Goal: Task Accomplishment & Management: Complete application form

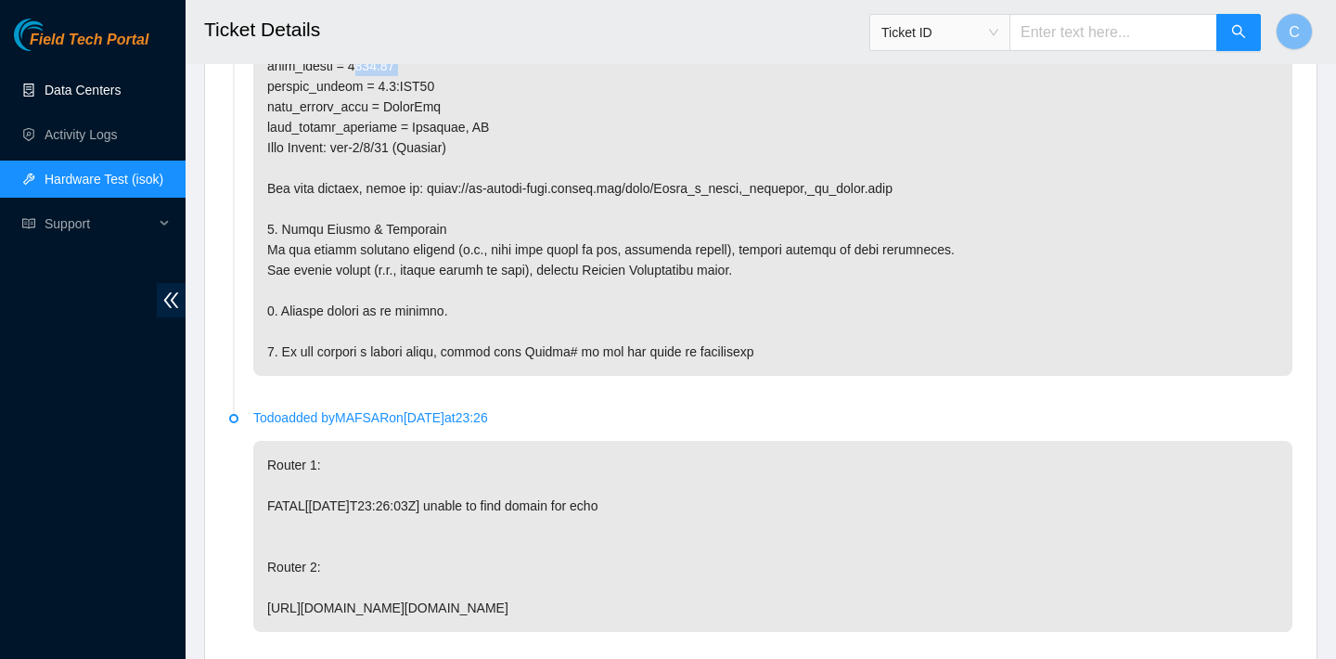
scroll to position [1871, 0]
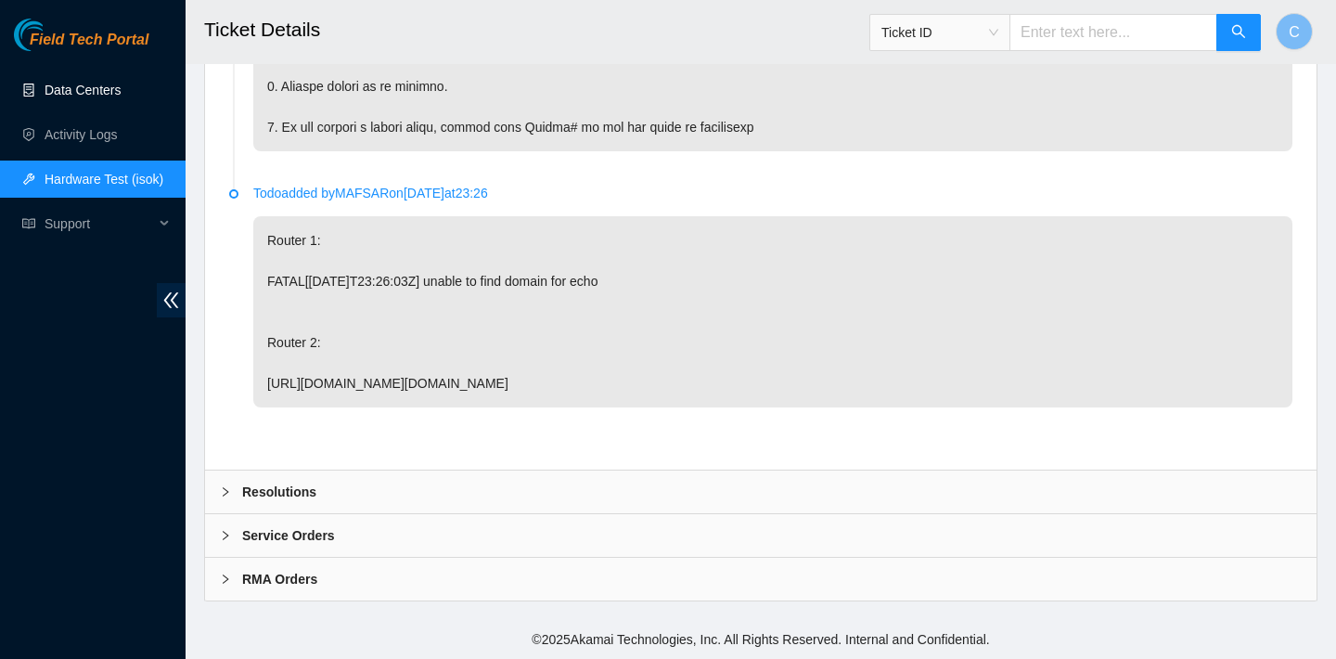
click at [505, 481] on div "Resolutions" at bounding box center [761, 491] width 1112 height 43
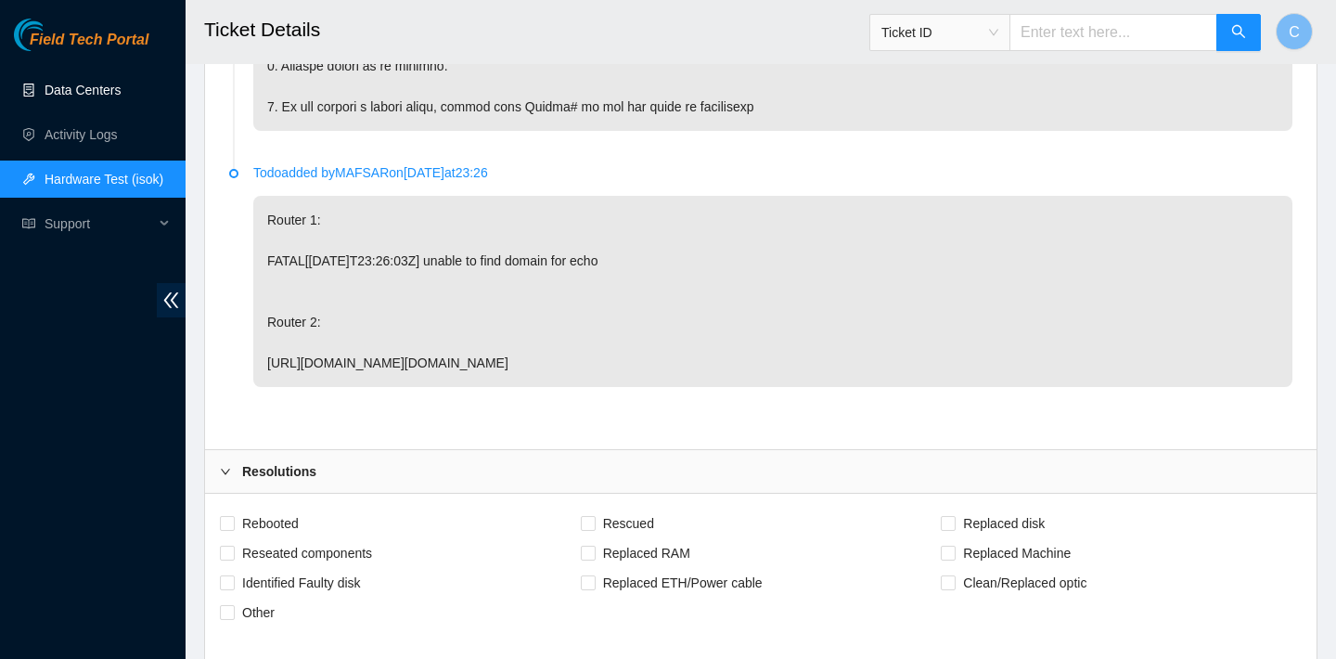
scroll to position [2310, 0]
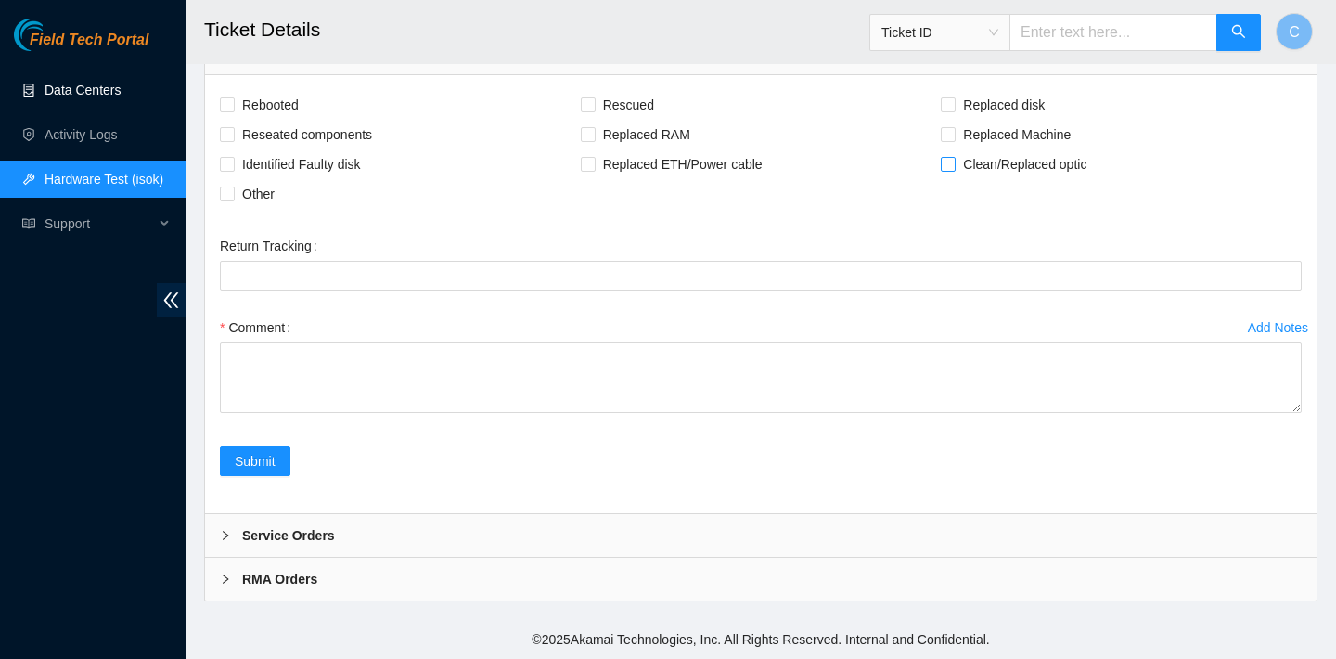
click at [948, 167] on input "Clean/Replaced optic" at bounding box center [947, 163] width 13 height 13
checkbox input "true"
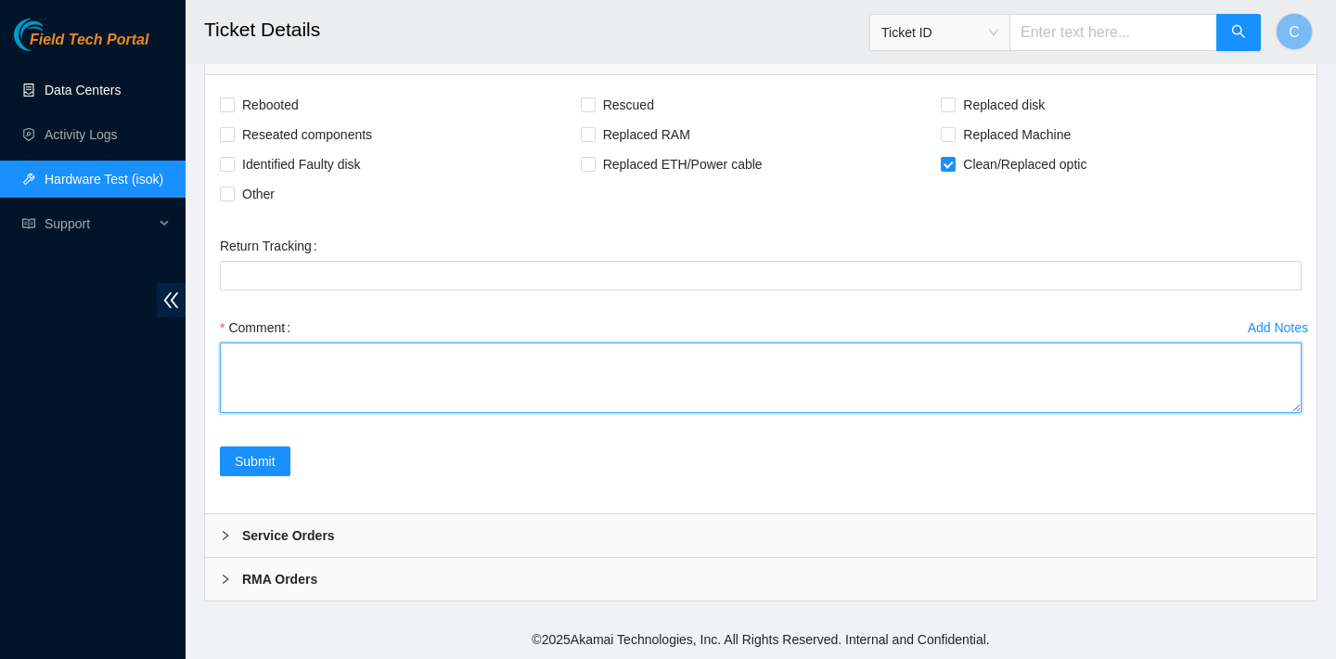
click at [567, 367] on textarea "Comment" at bounding box center [761, 377] width 1082 height 71
type textarea "V"
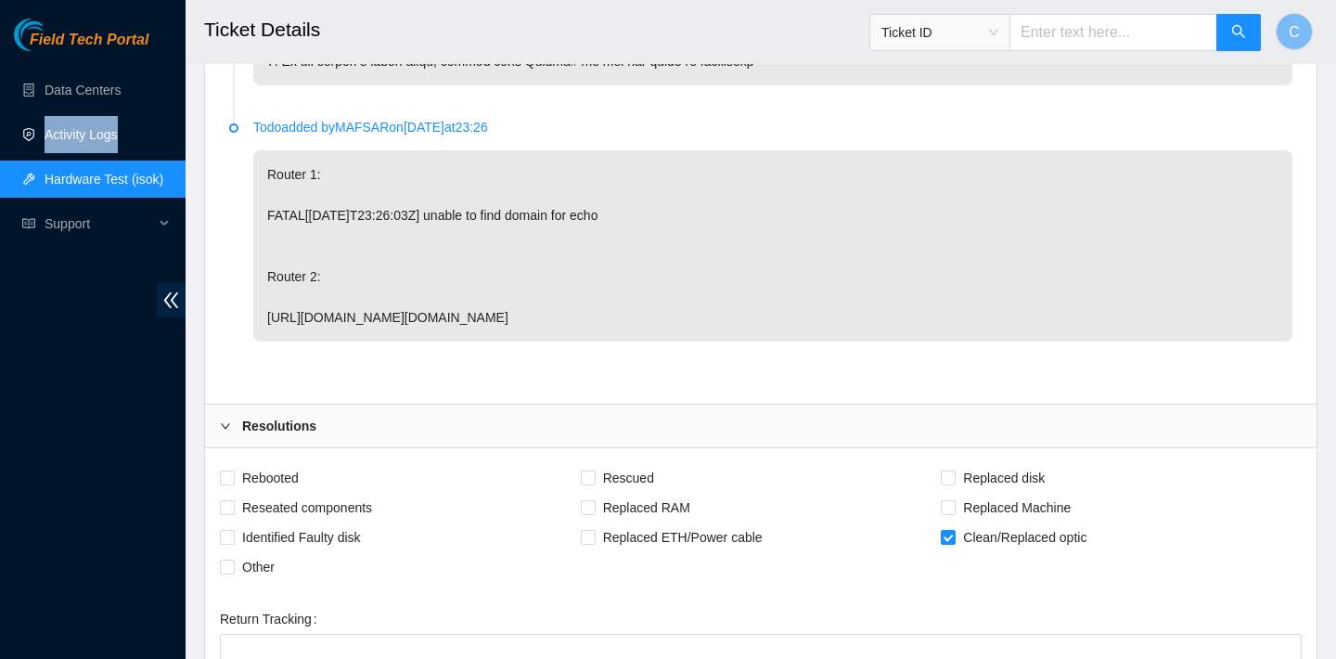
scroll to position [2133, 0]
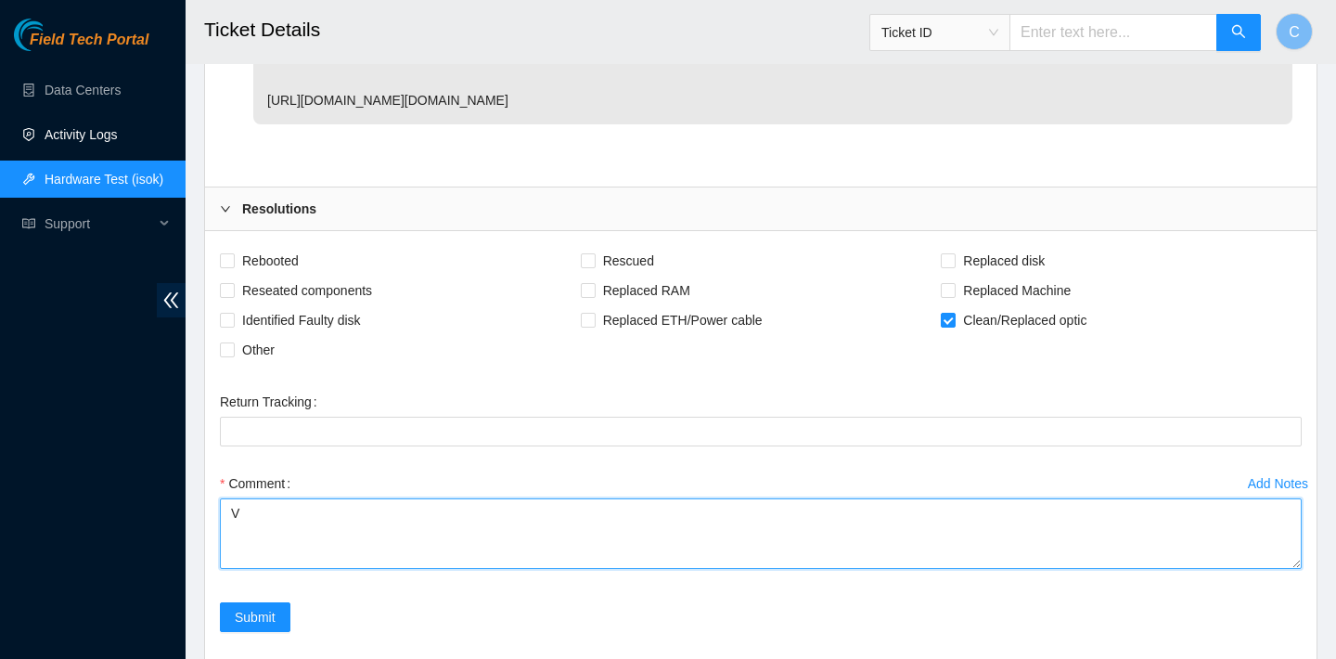
click at [583, 557] on textarea "V" at bounding box center [761, 533] width 1082 height 71
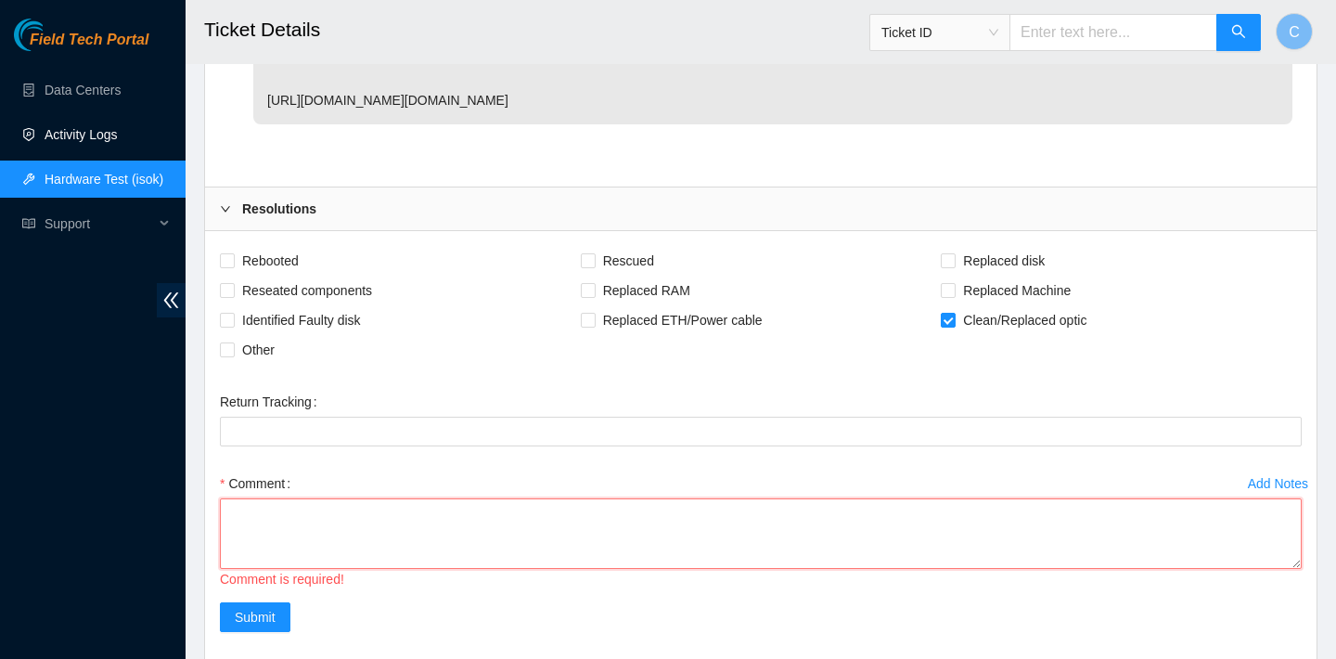
paste textarea "verified path using VFL cleaned optics reseated all hops"
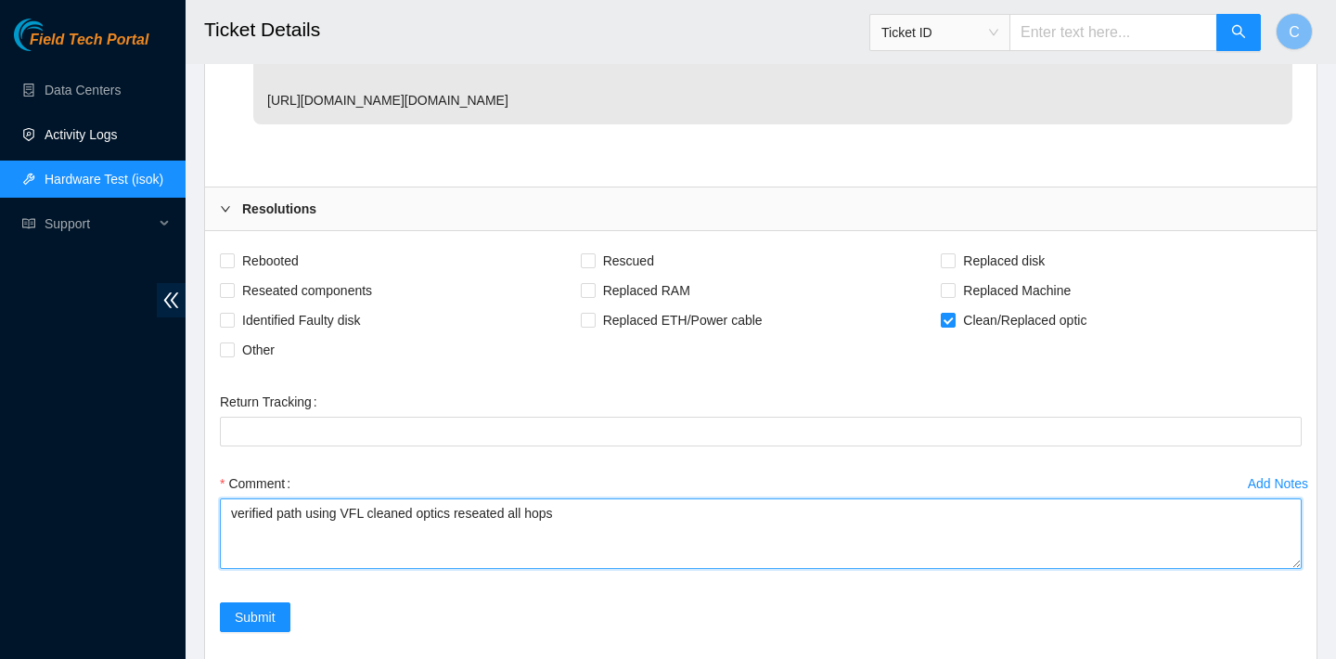
click at [465, 534] on textarea "verified path using VFL cleaned optics reseated all hops" at bounding box center [761, 533] width 1082 height 71
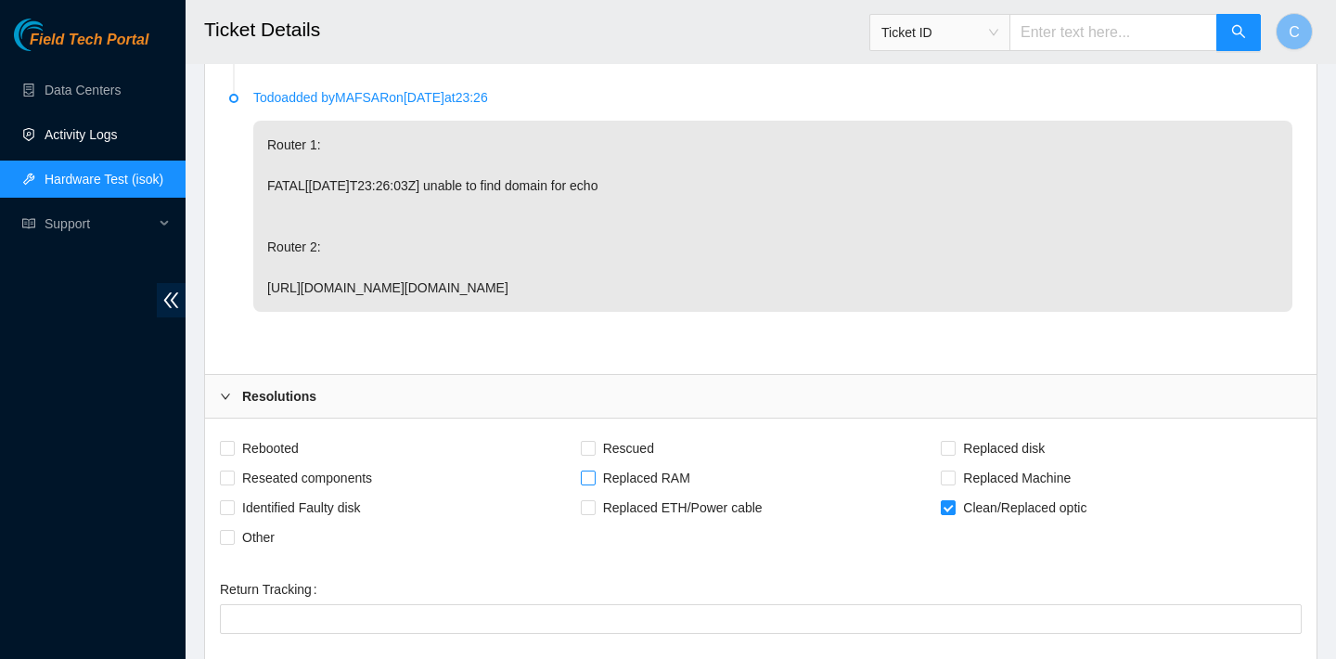
scroll to position [2310, 0]
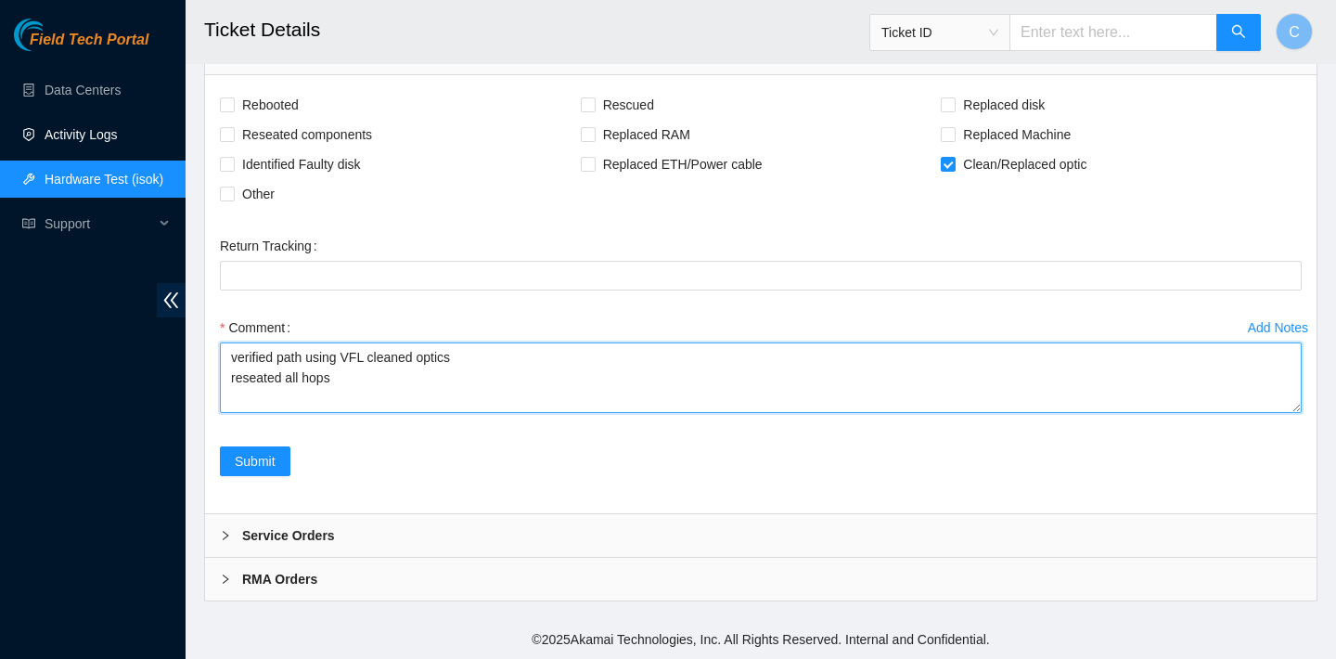
click at [230, 353] on textarea "verified path using VFL cleaned optics reseated all hops" at bounding box center [761, 377] width 1082 height 71
click at [238, 353] on textarea "verified path using VFL cleaned optics reseated all hops" at bounding box center [761, 377] width 1082 height 71
click at [373, 381] on textarea "verified rack, machine number verified path using VFL cleaned optics reseated a…" at bounding box center [761, 377] width 1082 height 71
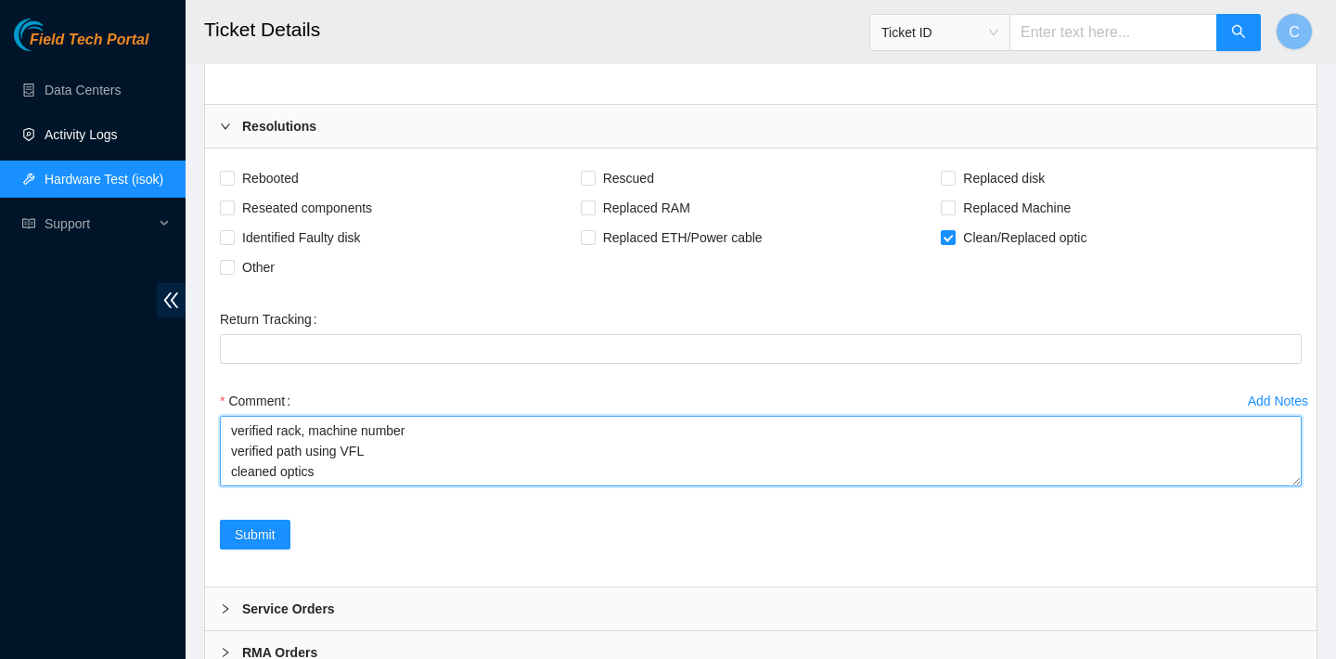
scroll to position [2240, 0]
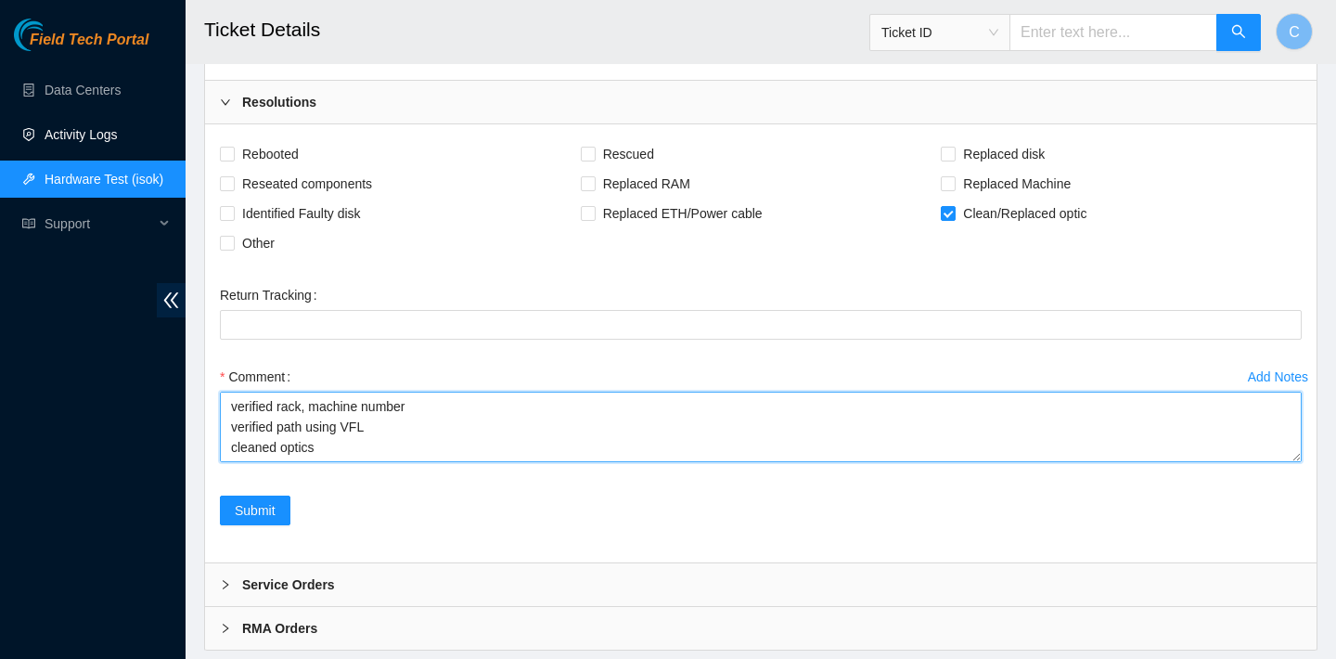
type textarea "verified rack, machine number verified path using VFL cleaned optics reseated a…"
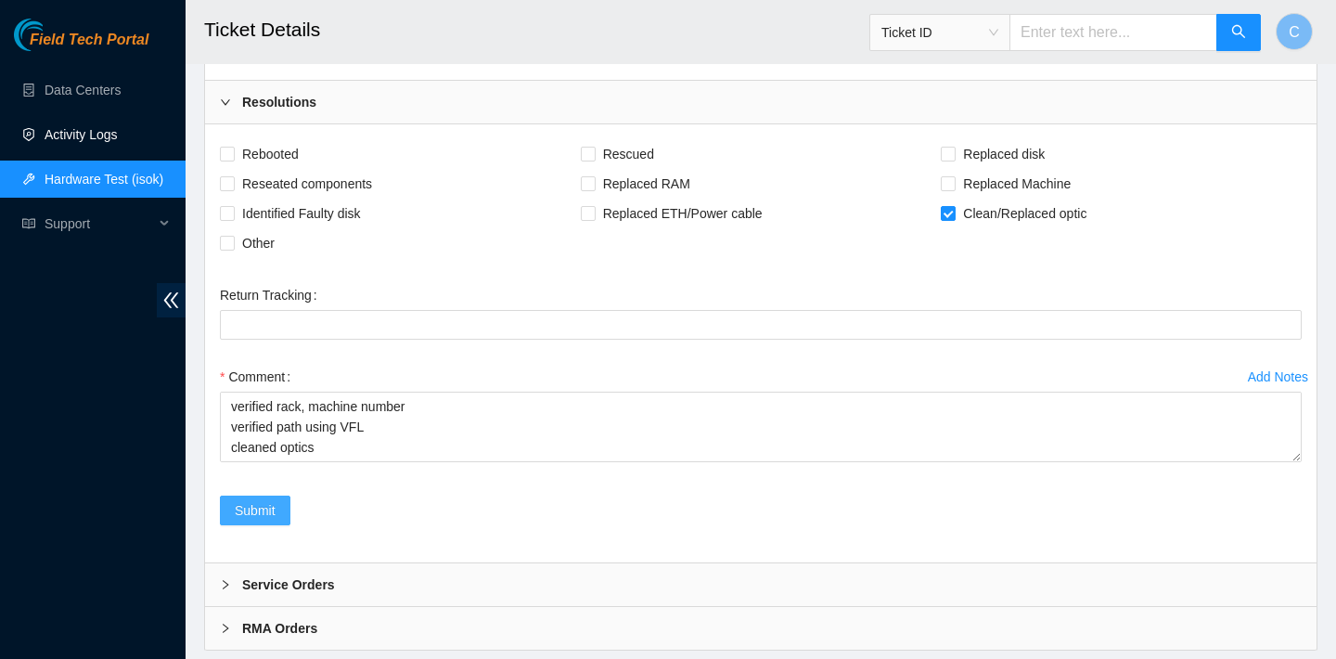
click at [253, 521] on span "Submit" at bounding box center [255, 510] width 41 height 20
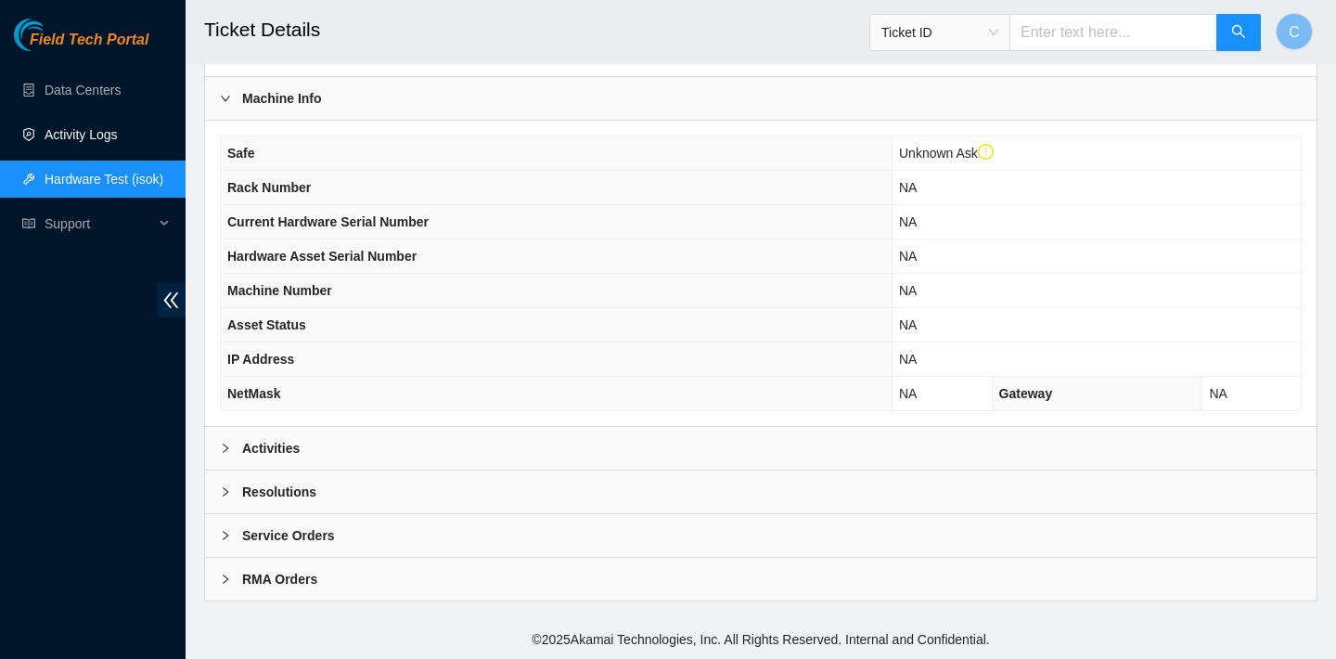
scroll to position [148, 0]
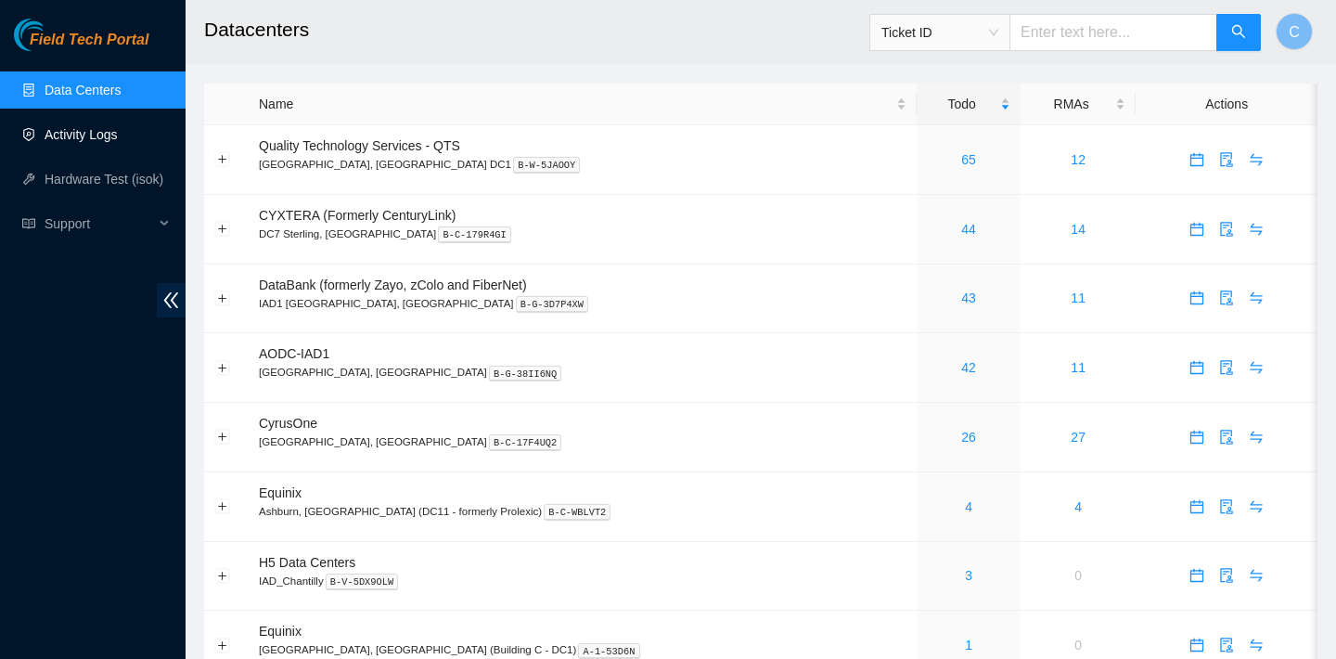
click at [94, 142] on link "Activity Logs" at bounding box center [81, 134] width 73 height 15
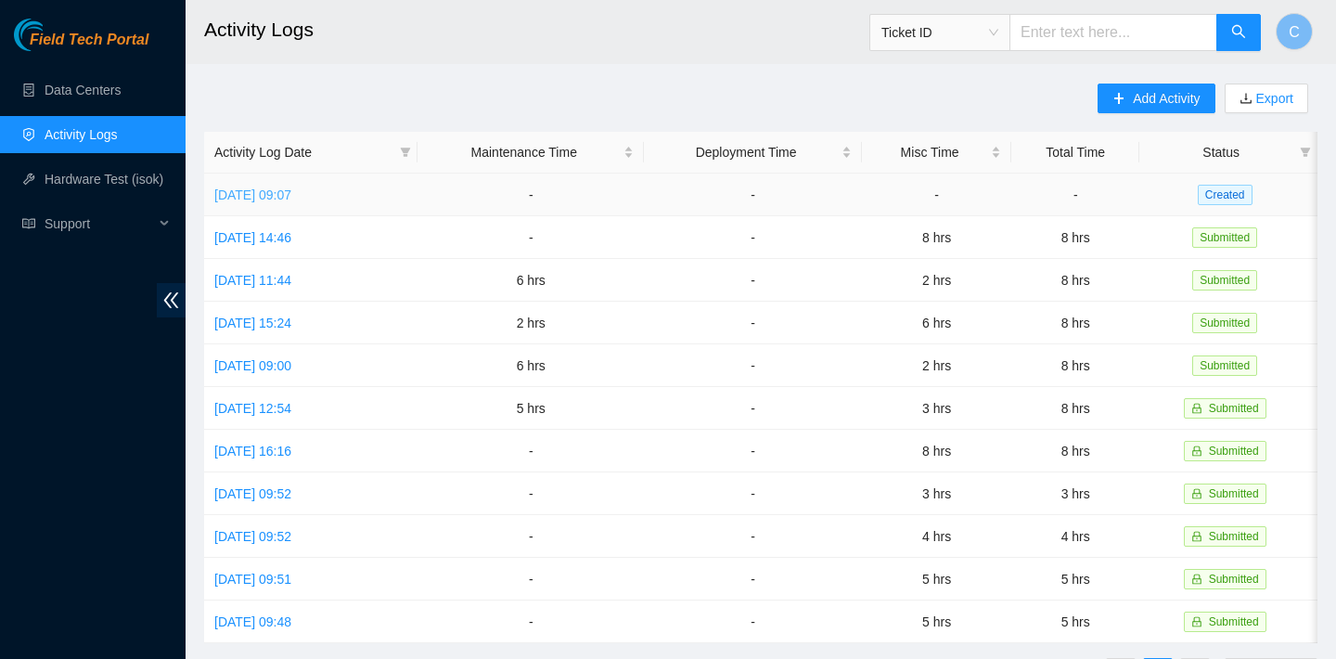
click at [291, 190] on link "[DATE] 09:07" at bounding box center [252, 194] width 77 height 15
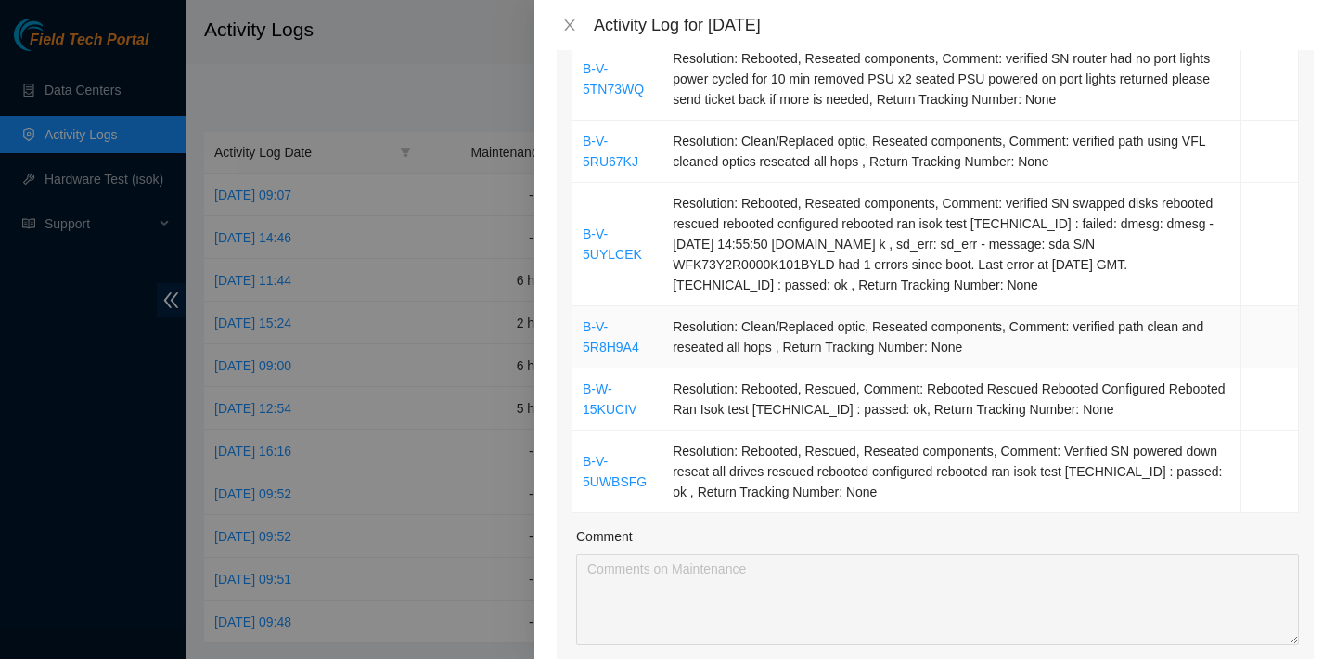
scroll to position [425, 0]
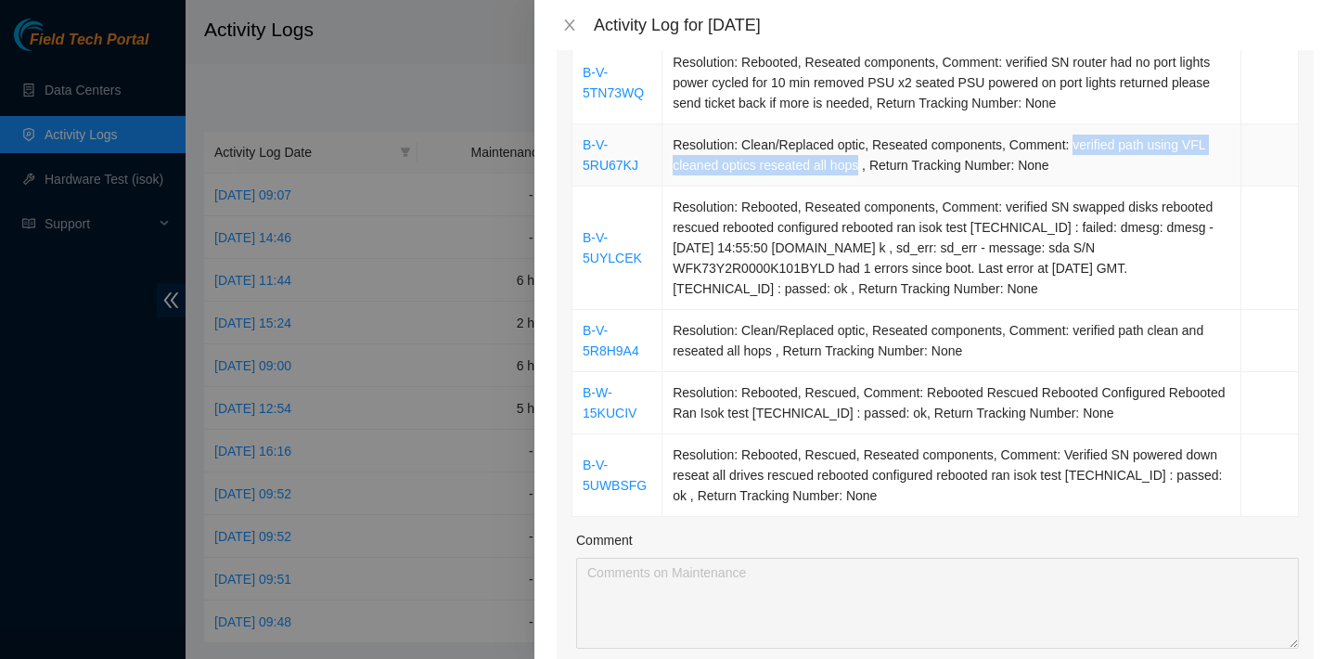
drag, startPoint x: 1085, startPoint y: 166, endPoint x: 863, endPoint y: 182, distance: 222.3
click at [863, 182] on td "Resolution: Clean/Replaced optic, Reseated components, Comment: verified path u…" at bounding box center [952, 155] width 579 height 62
copy td "verified path using VFL cleaned optics reseated all hops"
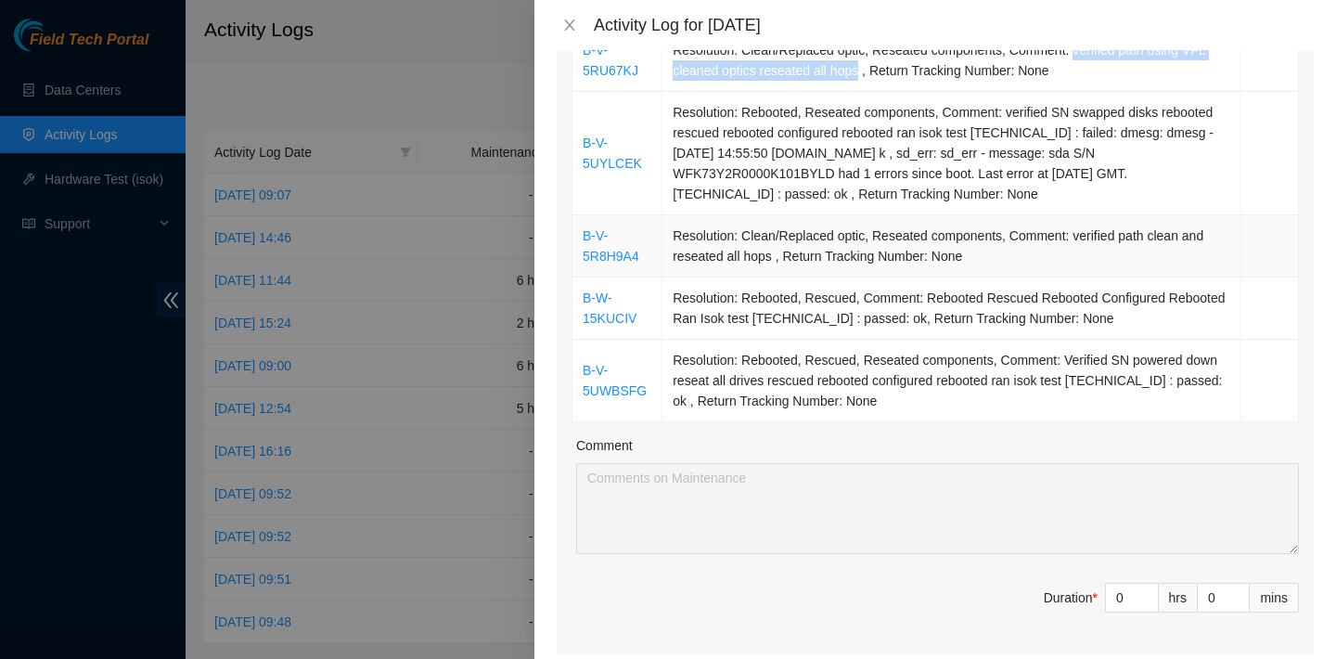
scroll to position [381, 0]
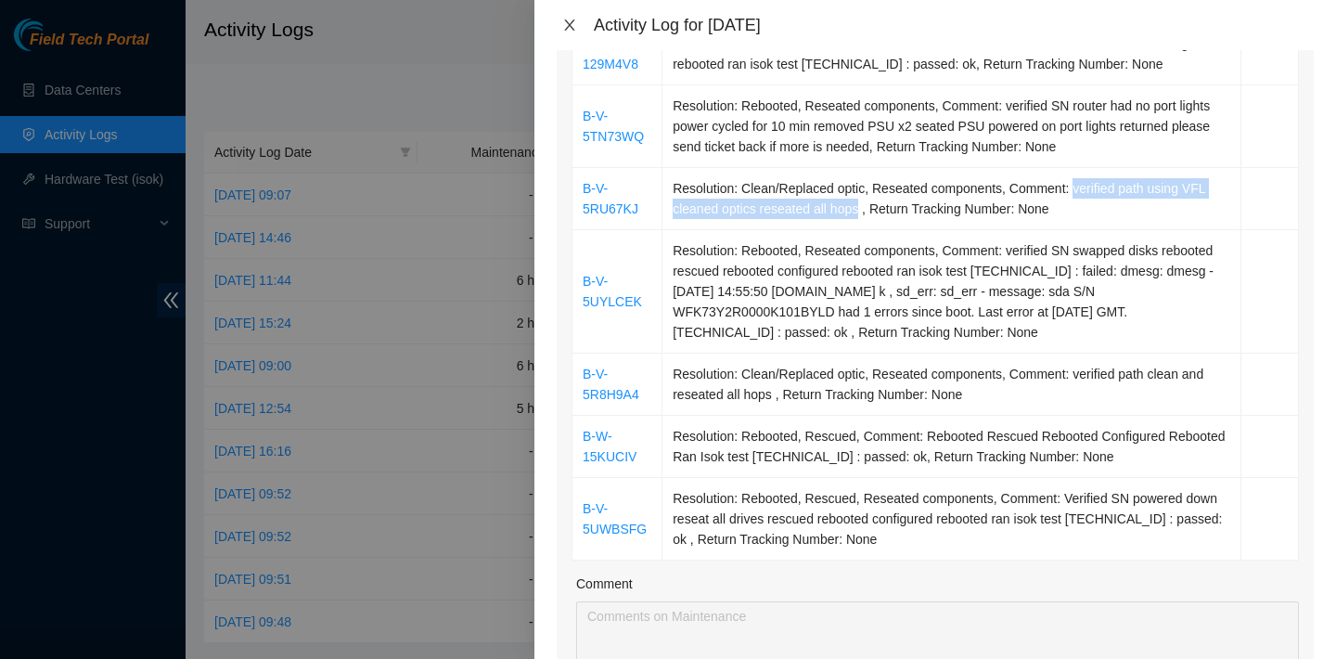
click at [566, 27] on icon "close" at bounding box center [569, 25] width 15 height 15
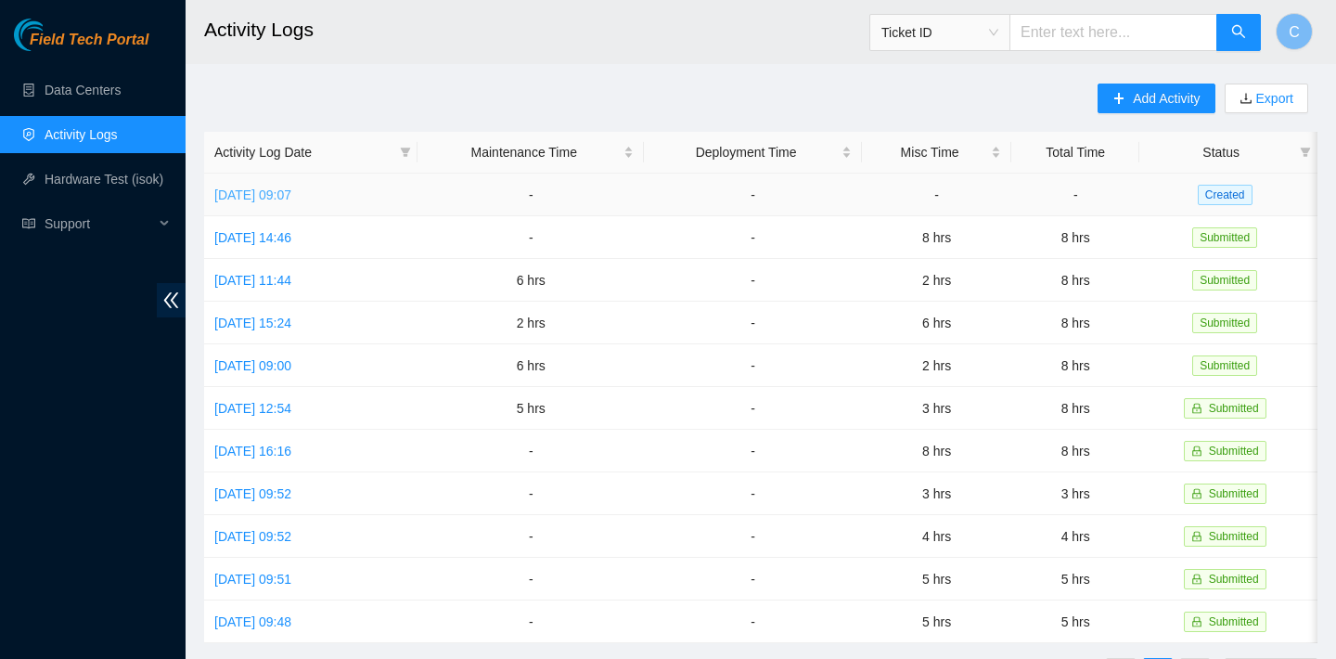
click at [257, 192] on link "Wed, 10 Sep 2025 09:07" at bounding box center [252, 194] width 77 height 15
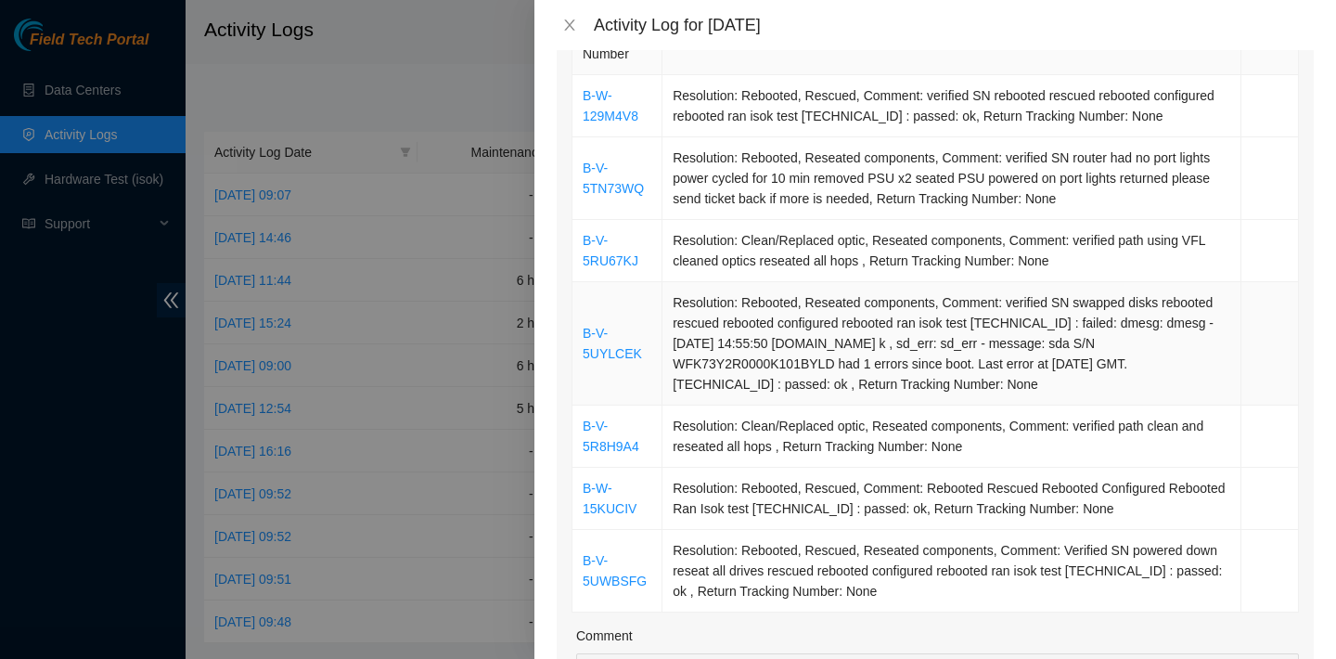
scroll to position [326, 0]
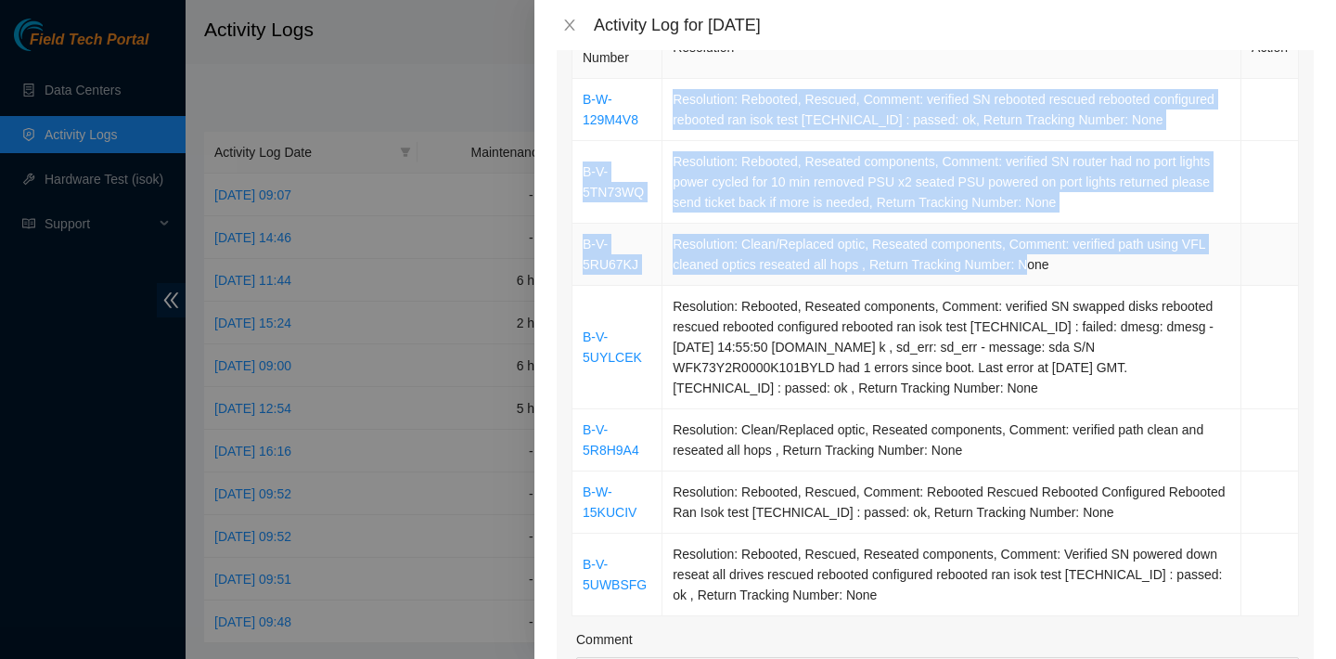
drag, startPoint x: 666, startPoint y: 97, endPoint x: 1034, endPoint y: 283, distance: 411.7
click at [1034, 283] on tbody "B-W-129M4V8 Resolution: Rebooted, Rescued, Comment: verified SN rebooted rescue…" at bounding box center [936, 347] width 727 height 537
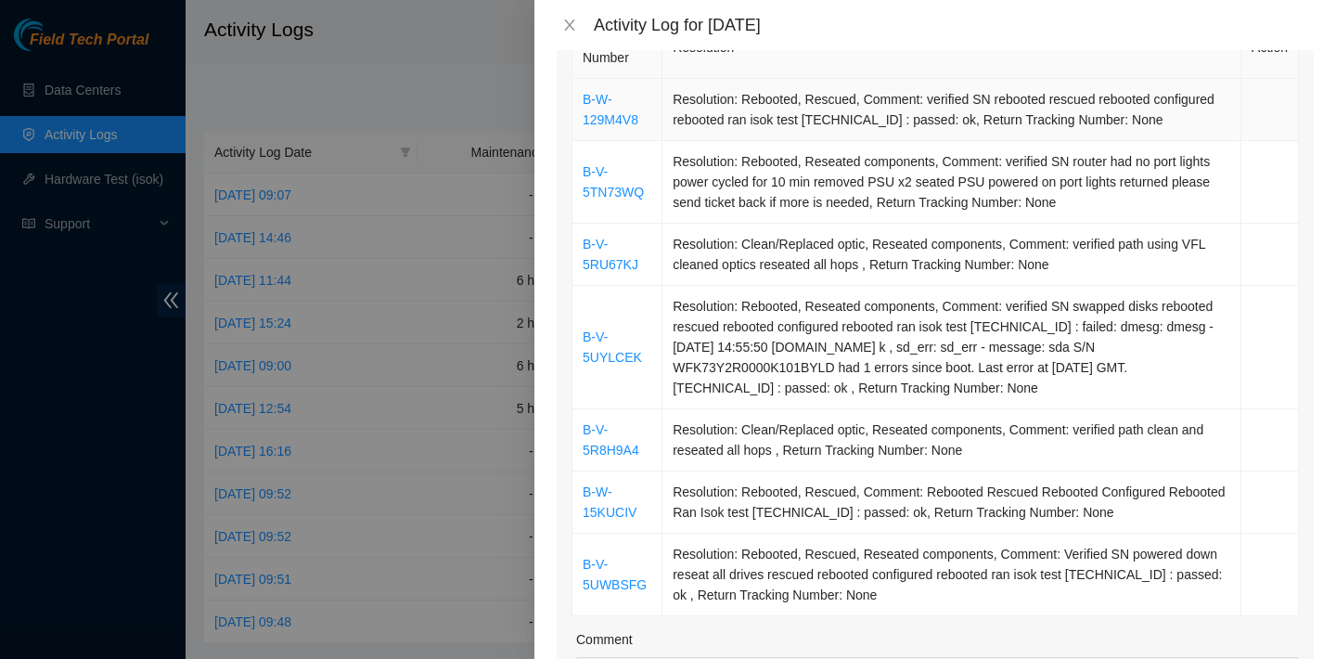
click at [774, 138] on td "Resolution: Rebooted, Rescued, Comment: verified SN rebooted rescued rebooted c…" at bounding box center [952, 110] width 579 height 62
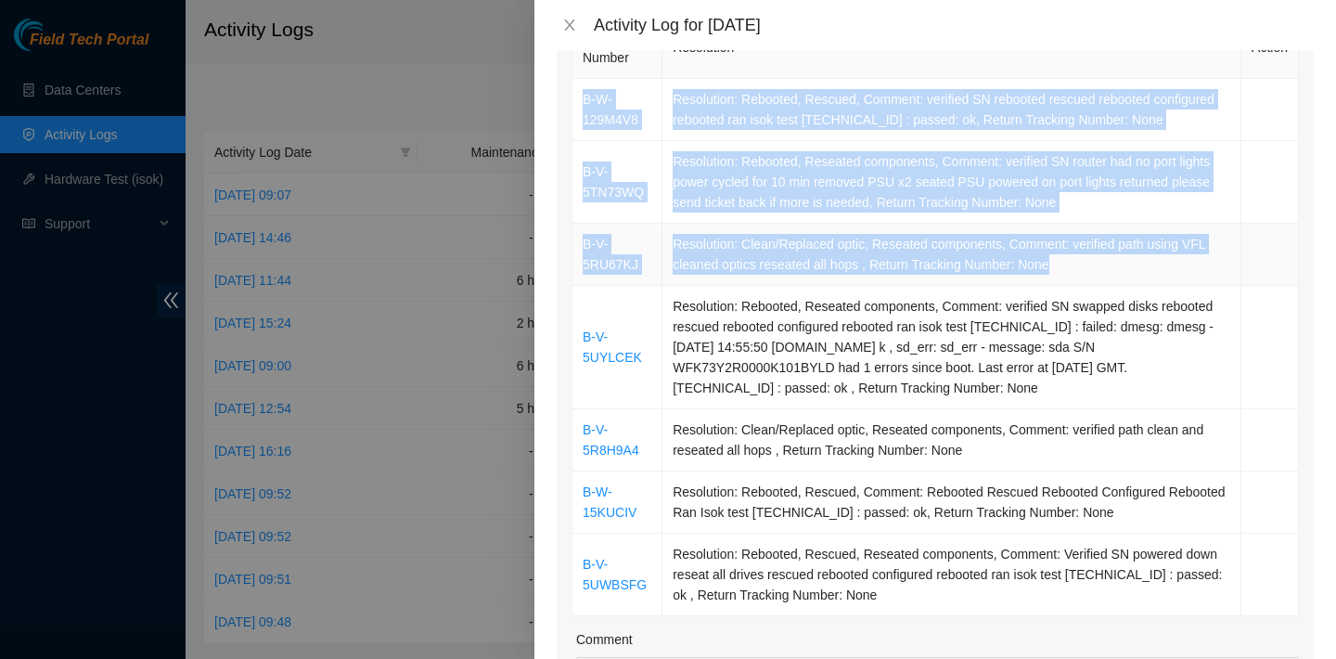
drag, startPoint x: 581, startPoint y: 86, endPoint x: 1061, endPoint y: 289, distance: 520.6
click at [1061, 289] on tbody "B-W-129M4V8 Resolution: Rebooted, Rescued, Comment: verified SN rebooted rescue…" at bounding box center [936, 347] width 727 height 537
copy tbody "B-W-129M4V8 Resolution: Rebooted, Rescued, Comment: verified SN rebooted rescue…"
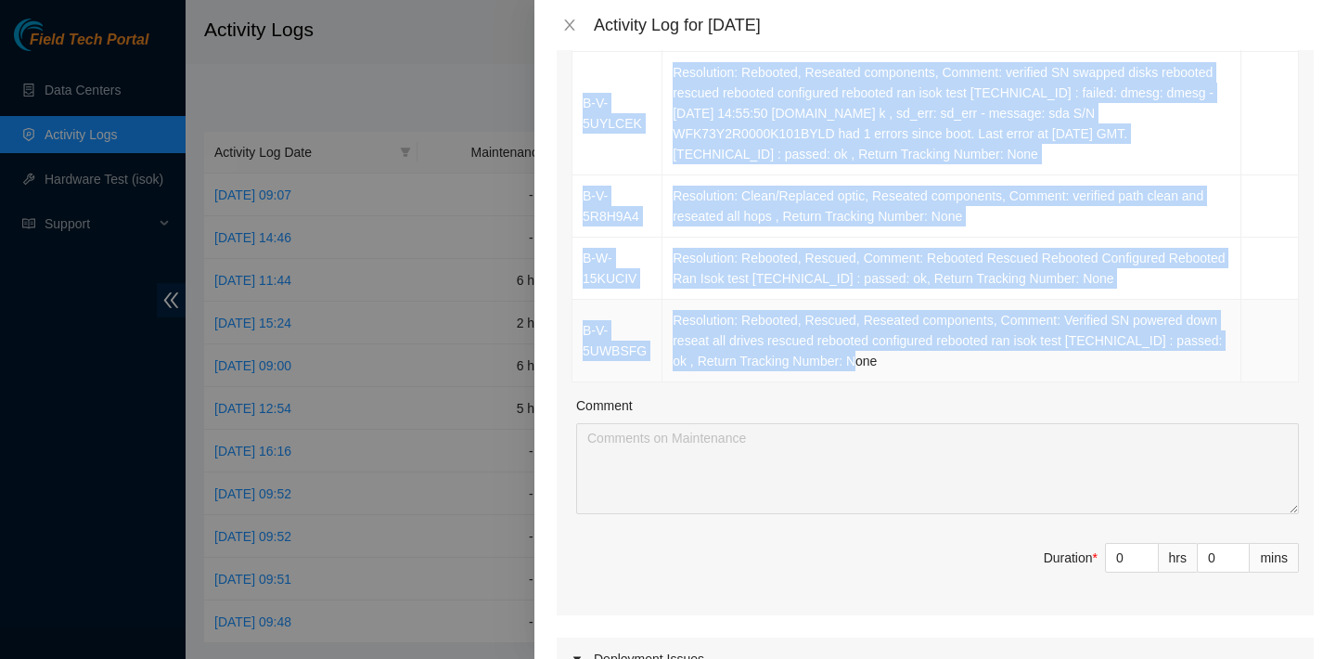
drag, startPoint x: 582, startPoint y: 82, endPoint x: 984, endPoint y: 389, distance: 505.7
click at [984, 382] on tbody "B-W-129M4V8 Resolution: Rebooted, Rescued, Comment: verified SN rebooted rescue…" at bounding box center [936, 113] width 727 height 537
copy tbody "B-V-5UYLCEK Resolution: Rebooted, Reseated components, Comment: verified SN swa…"
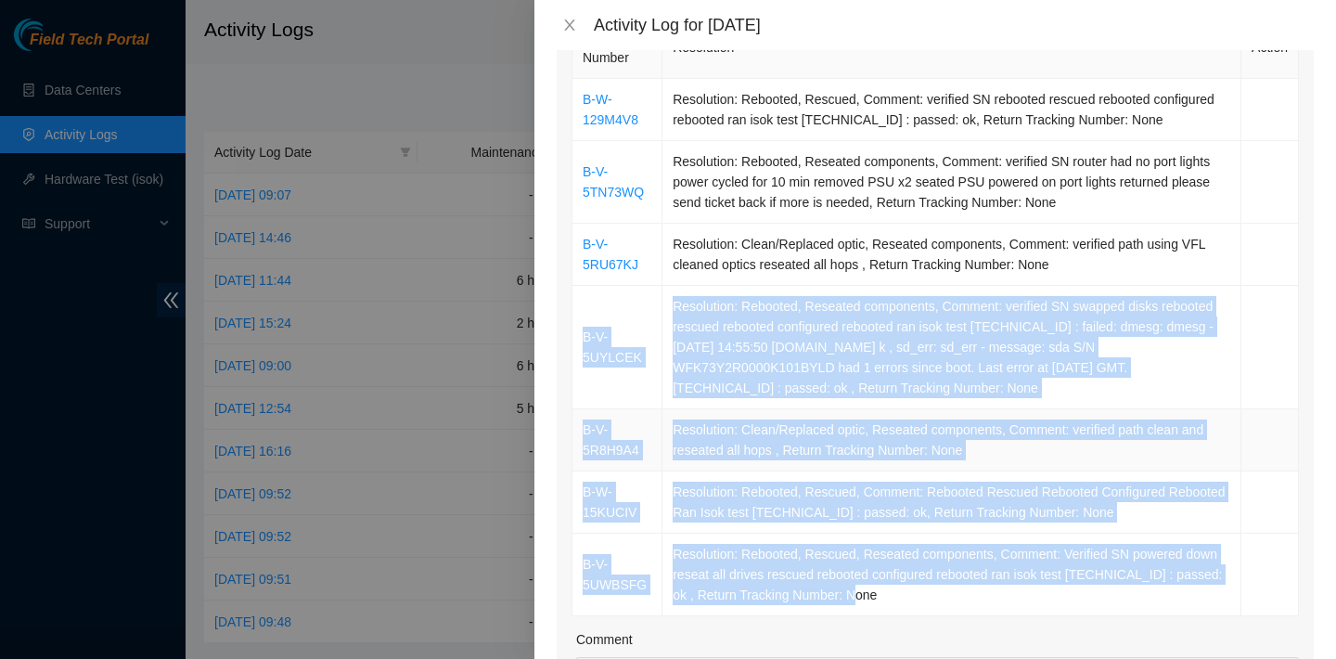
scroll to position [867, 0]
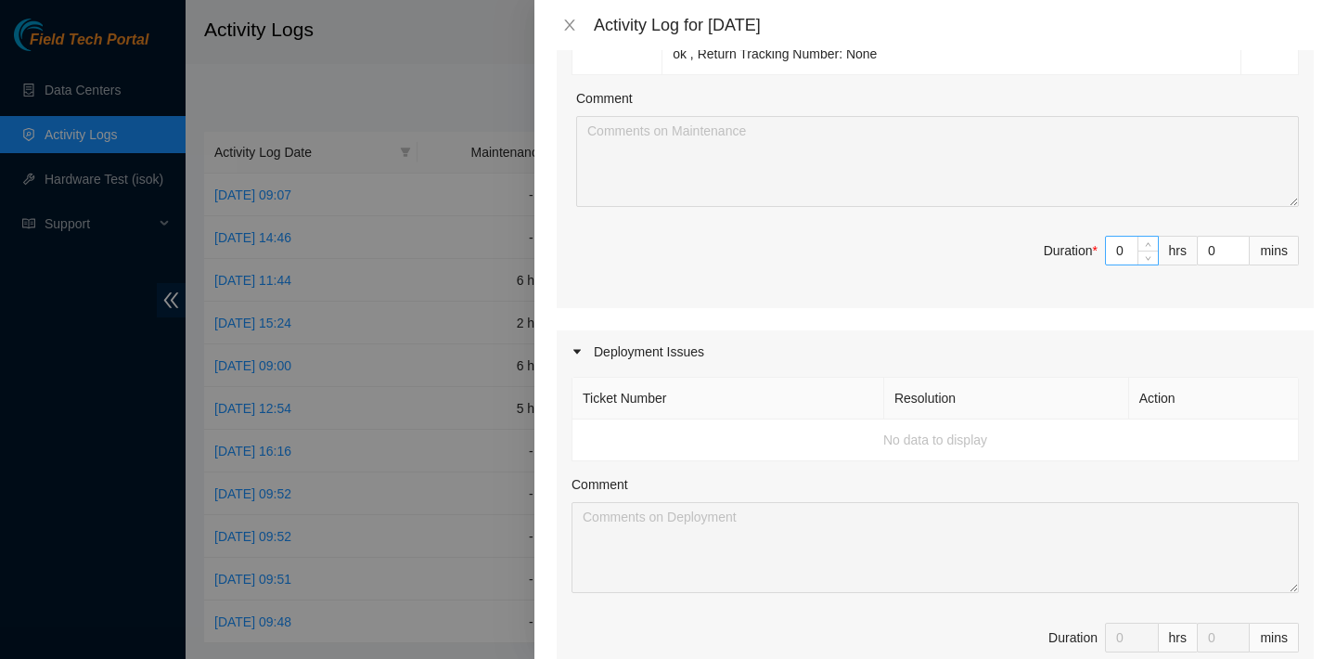
click at [1128, 264] on input "0" at bounding box center [1132, 251] width 52 height 28
type input "8"
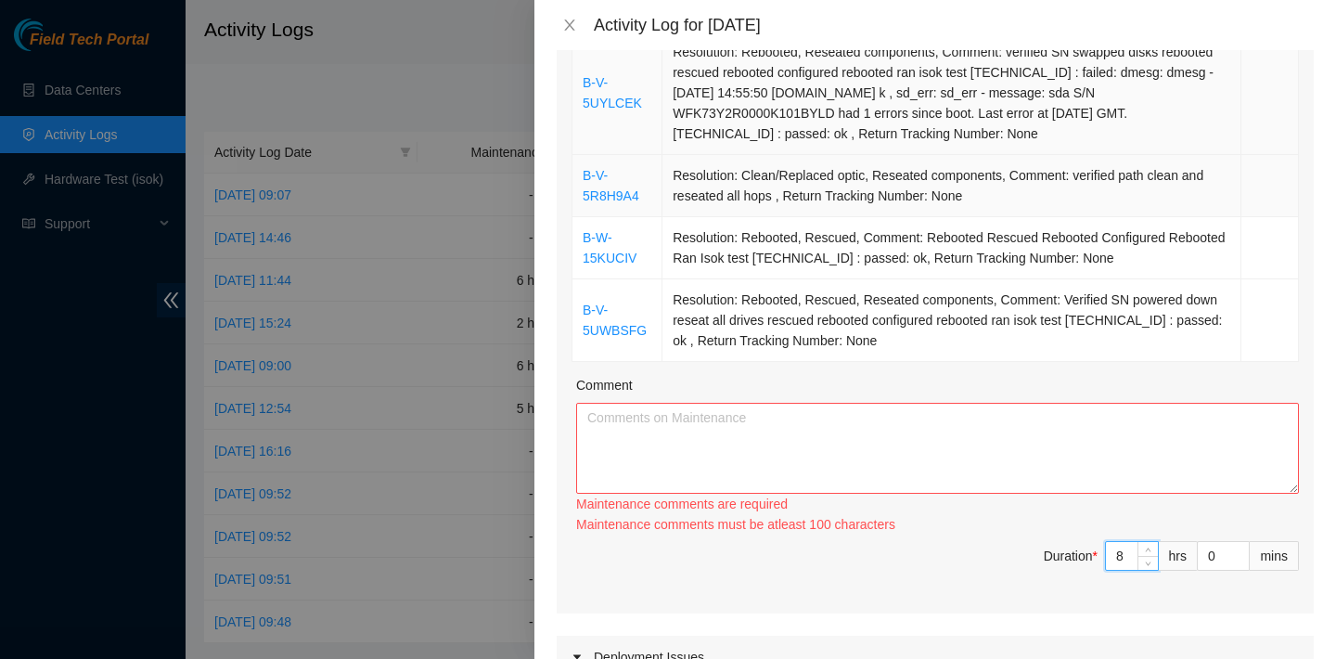
type input "8"
click at [789, 182] on td "Resolution: Clean/Replaced optic, Reseated components, Comment: verified path c…" at bounding box center [952, 186] width 579 height 62
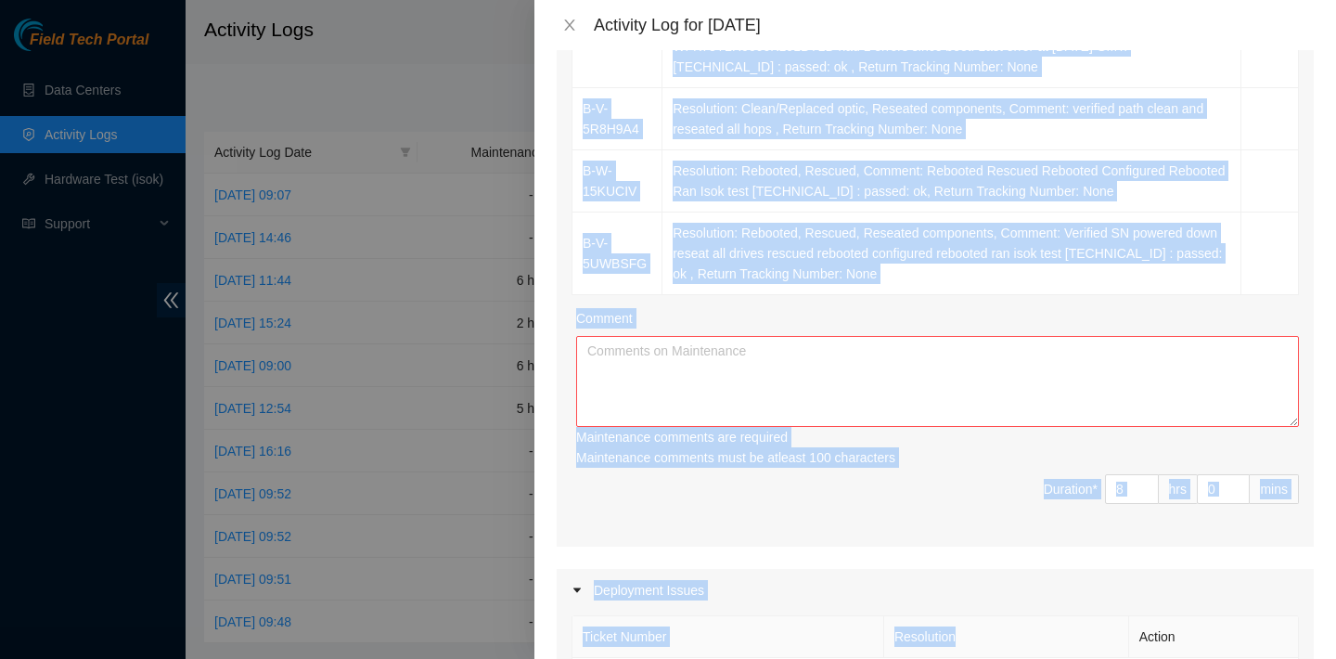
scroll to position [678, 0]
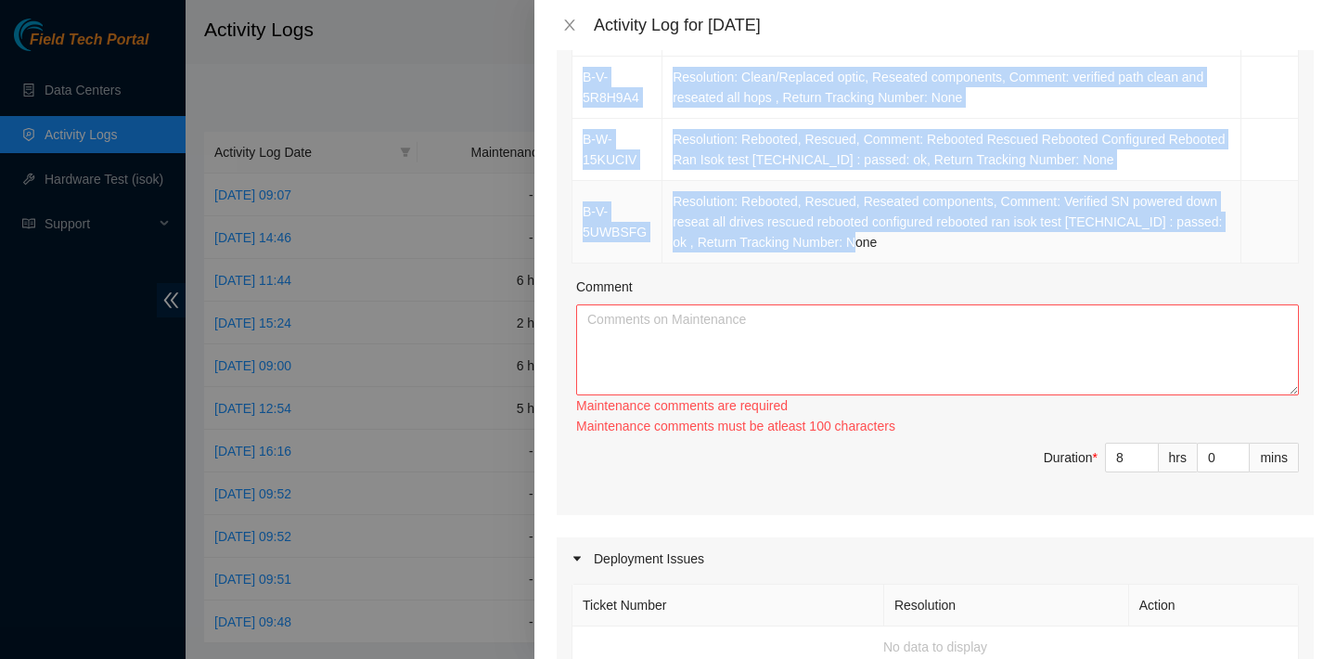
drag, startPoint x: 580, startPoint y: 151, endPoint x: 972, endPoint y: 259, distance: 407.0
copy tbody "B-W-129M4V8 Resolution: Rebooted, Rescued, Comment: verified SN rebooted rescue…"
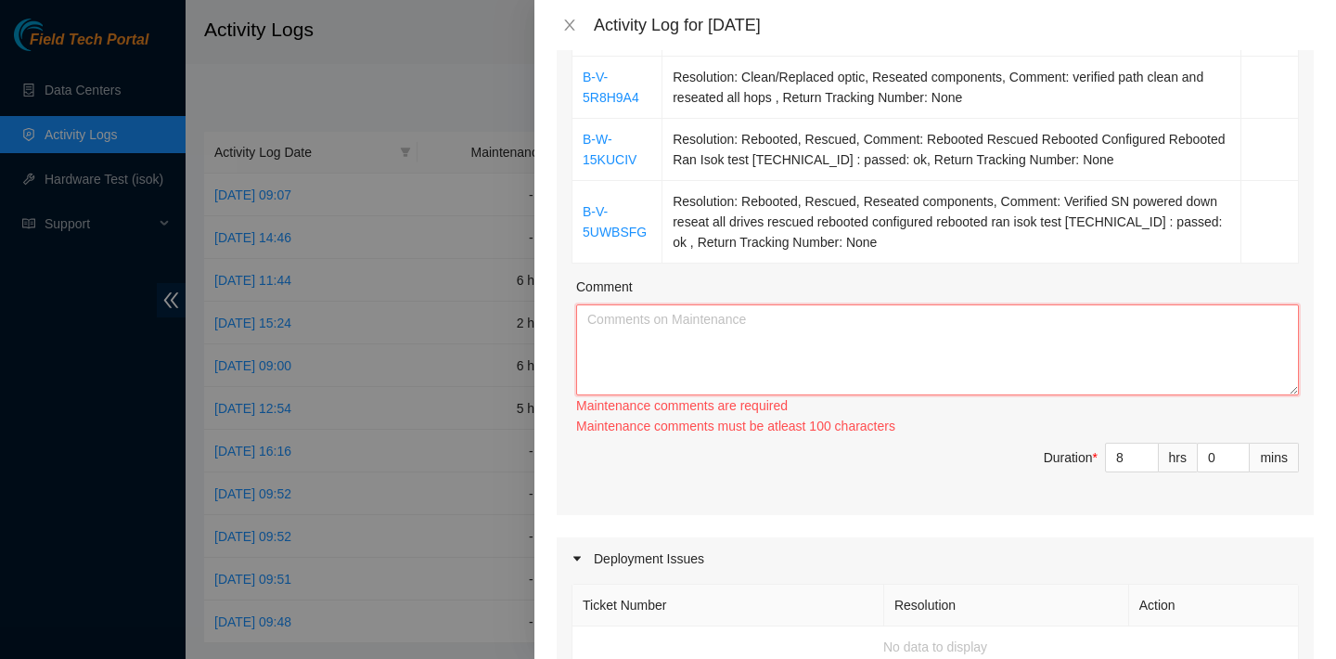
click at [740, 393] on textarea "Comment" at bounding box center [937, 349] width 723 height 91
paste textarea "B-W-129M4V8 Resolution: Rebooted, Rescued, Comment: verified SN rebooted rescue…"
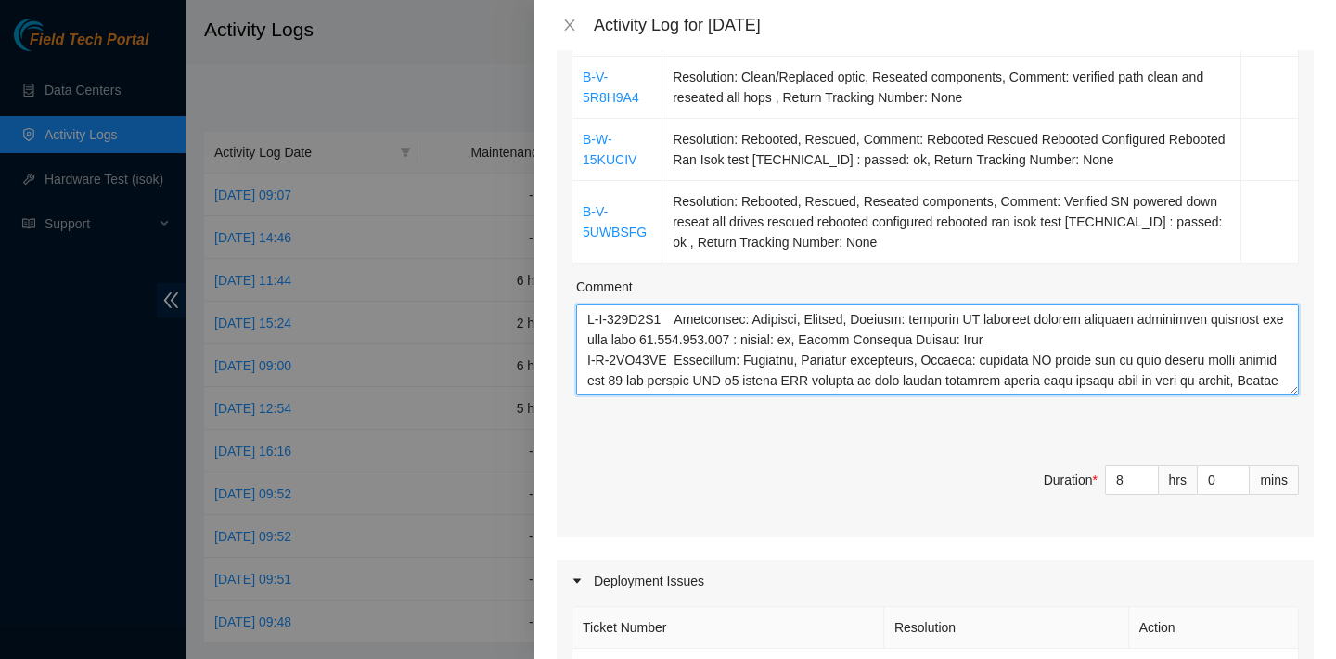
scroll to position [279, 0]
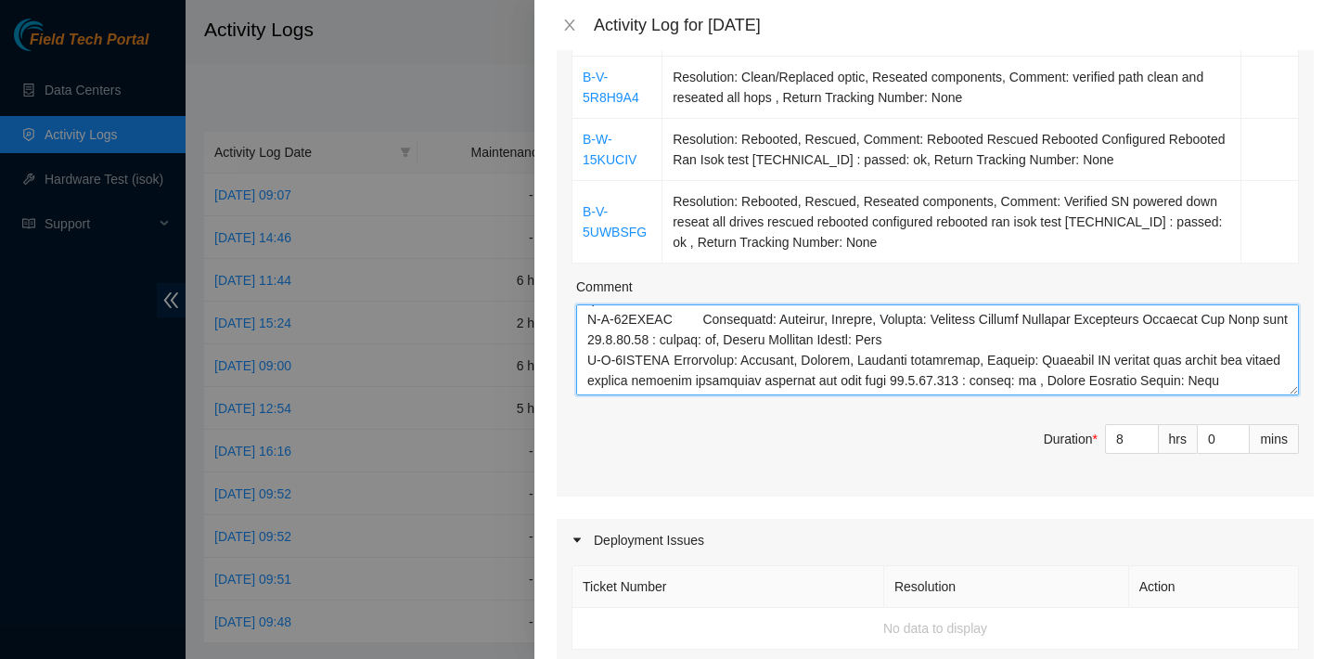
type textarea "B-W-129M4V8 Resolution: Rebooted, Rescued, Comment: verified SN rebooted rescue…"
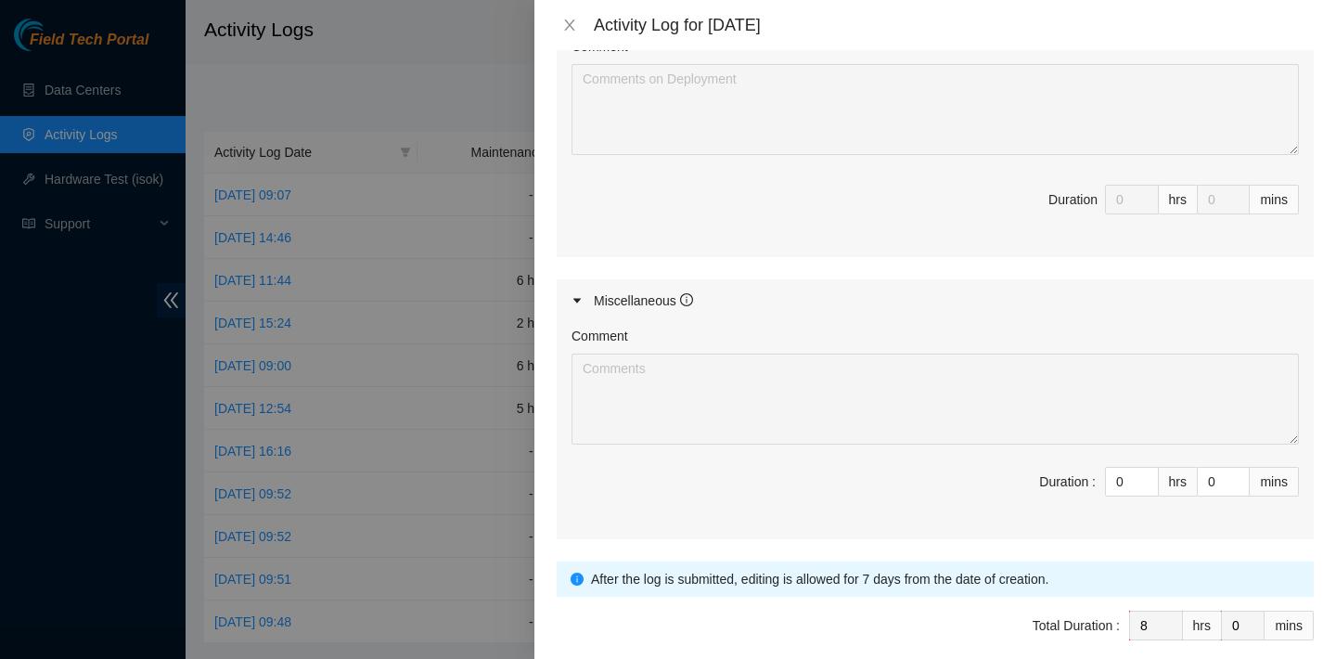
scroll to position [1408, 0]
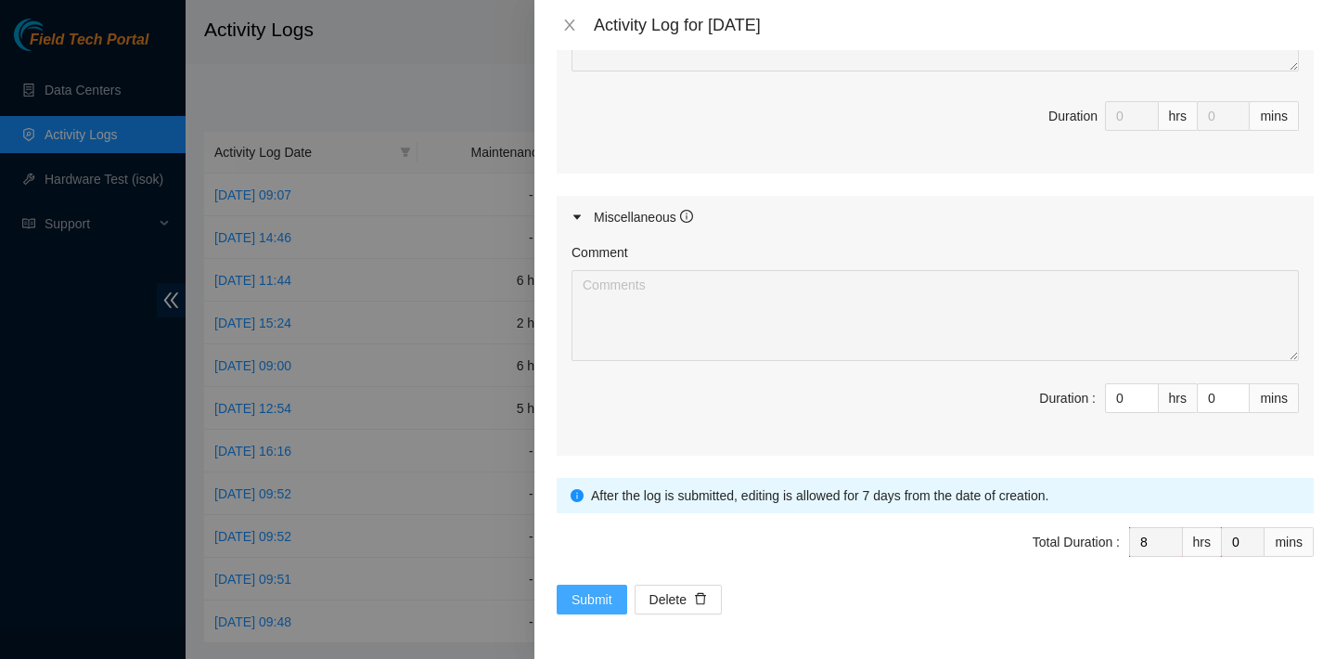
click at [591, 597] on span "Submit" at bounding box center [592, 599] width 41 height 20
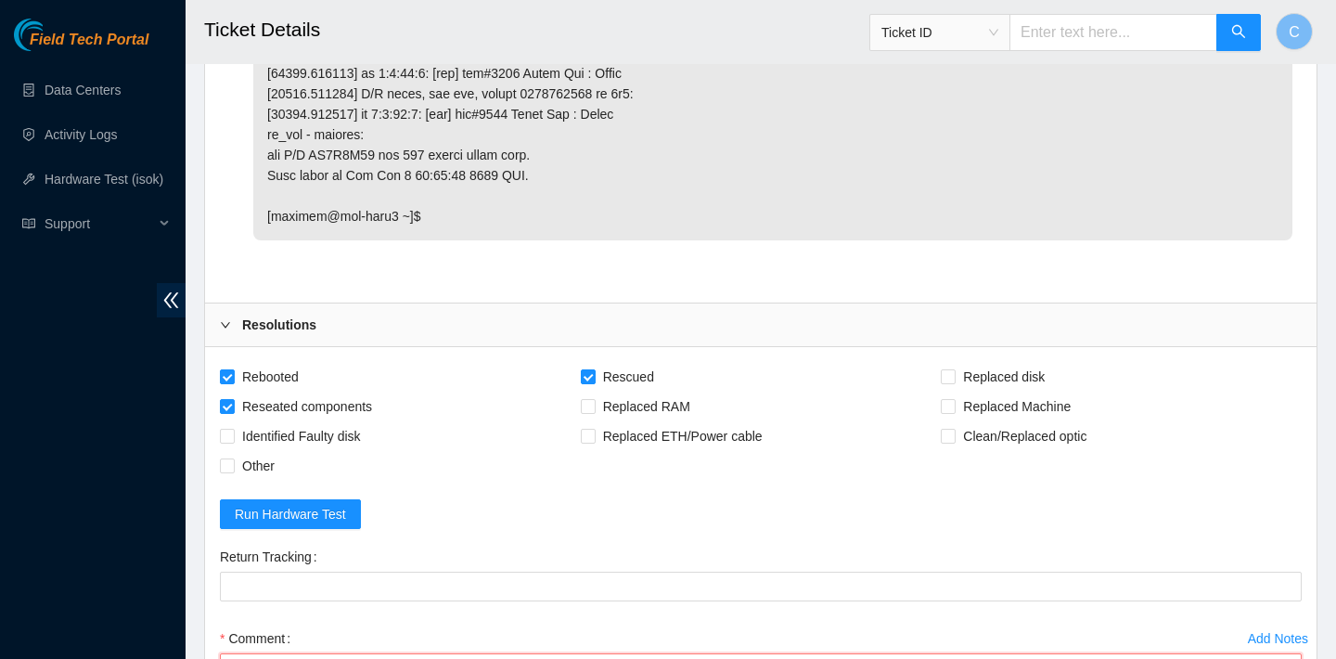
scroll to position [2150, 0]
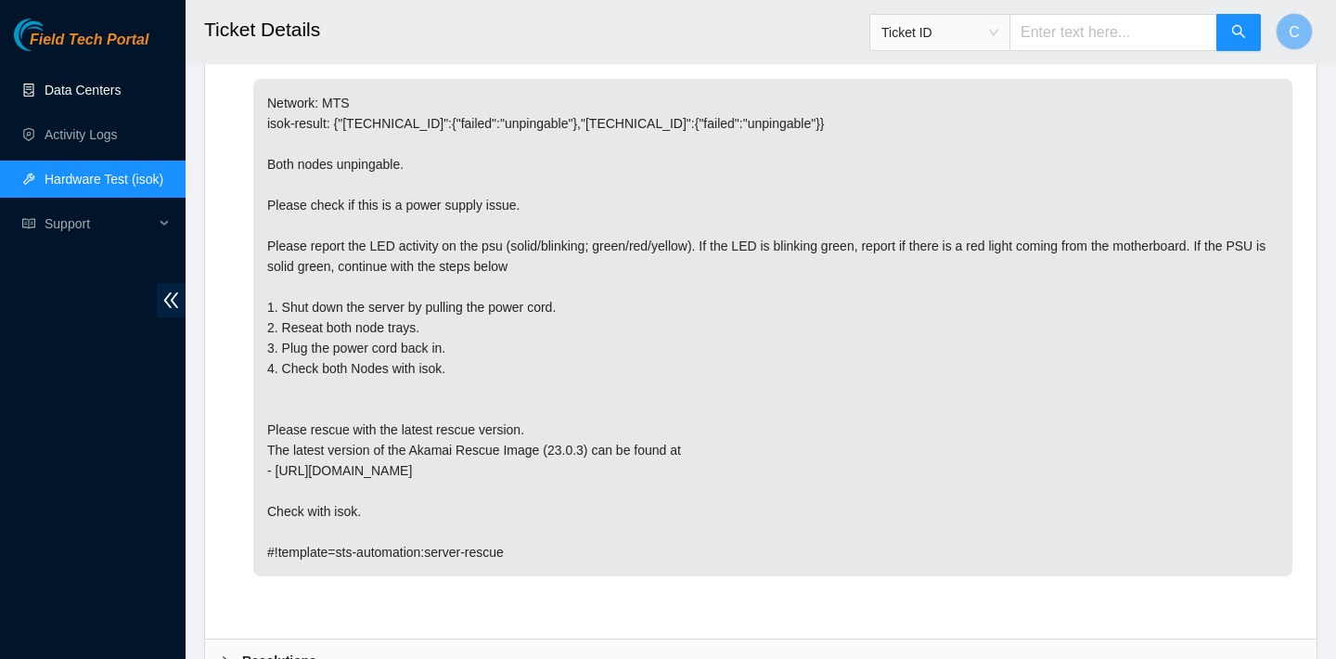
scroll to position [973, 0]
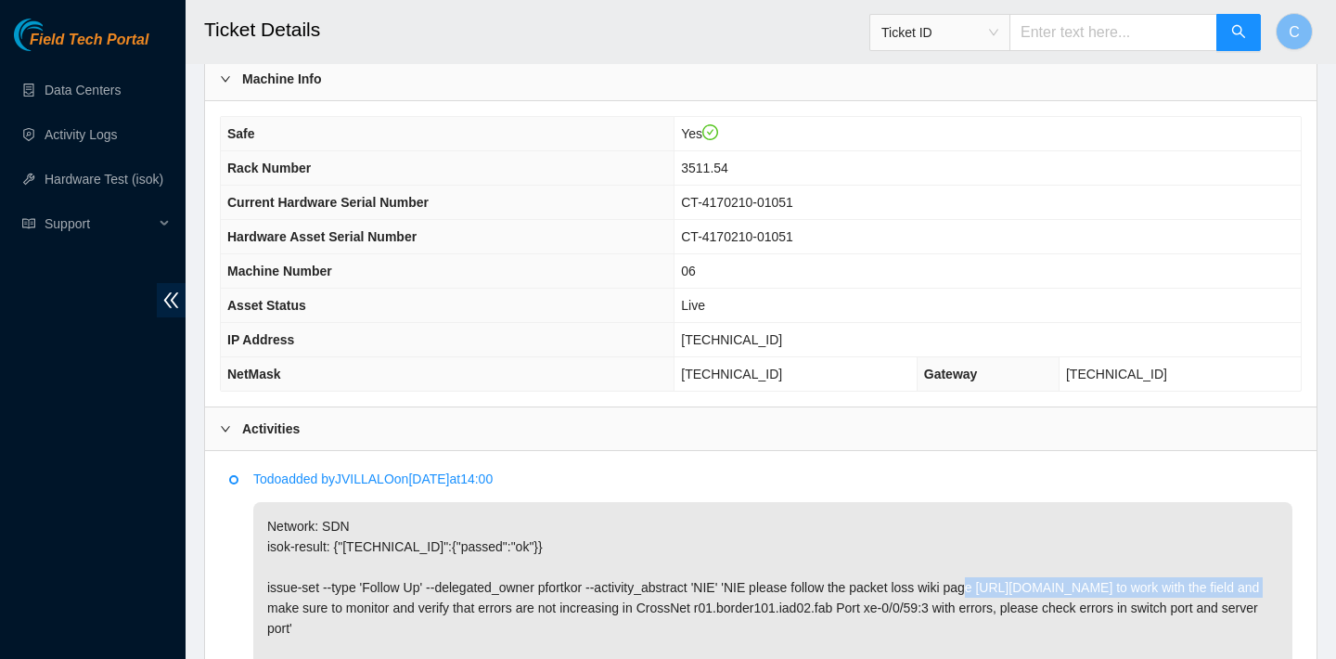
scroll to position [865, 0]
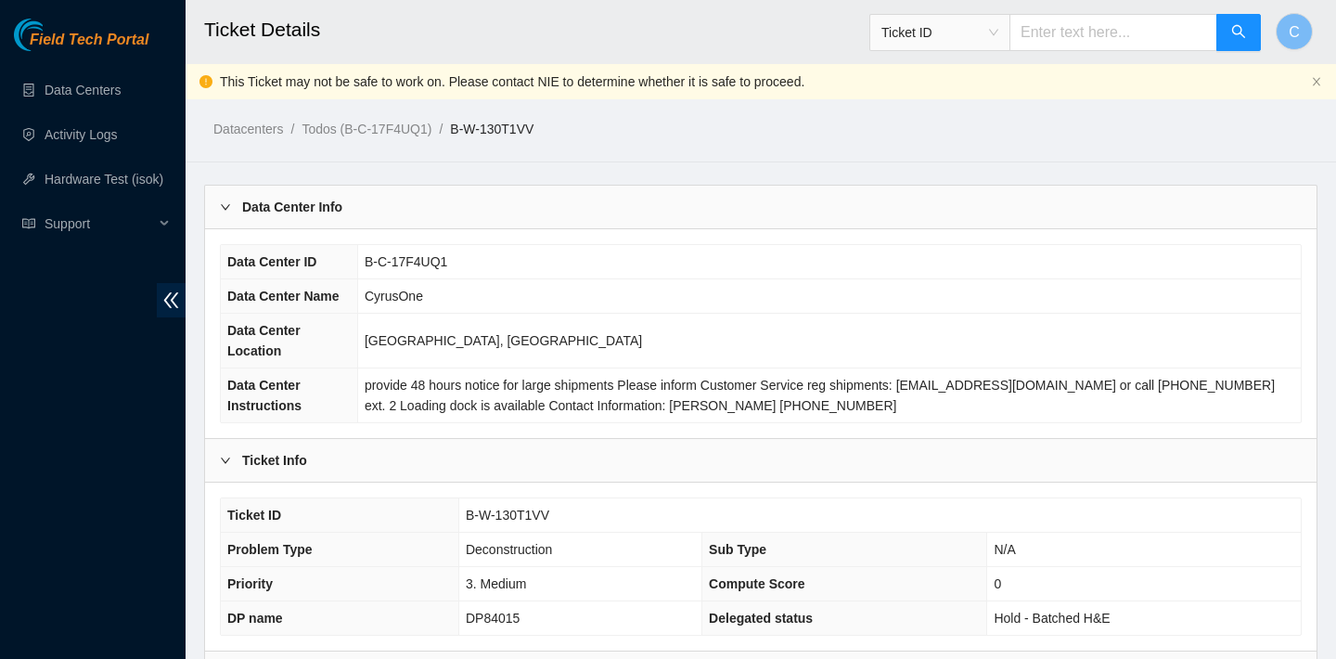
scroll to position [614, 0]
